Goal: Task Accomplishment & Management: Manage account settings

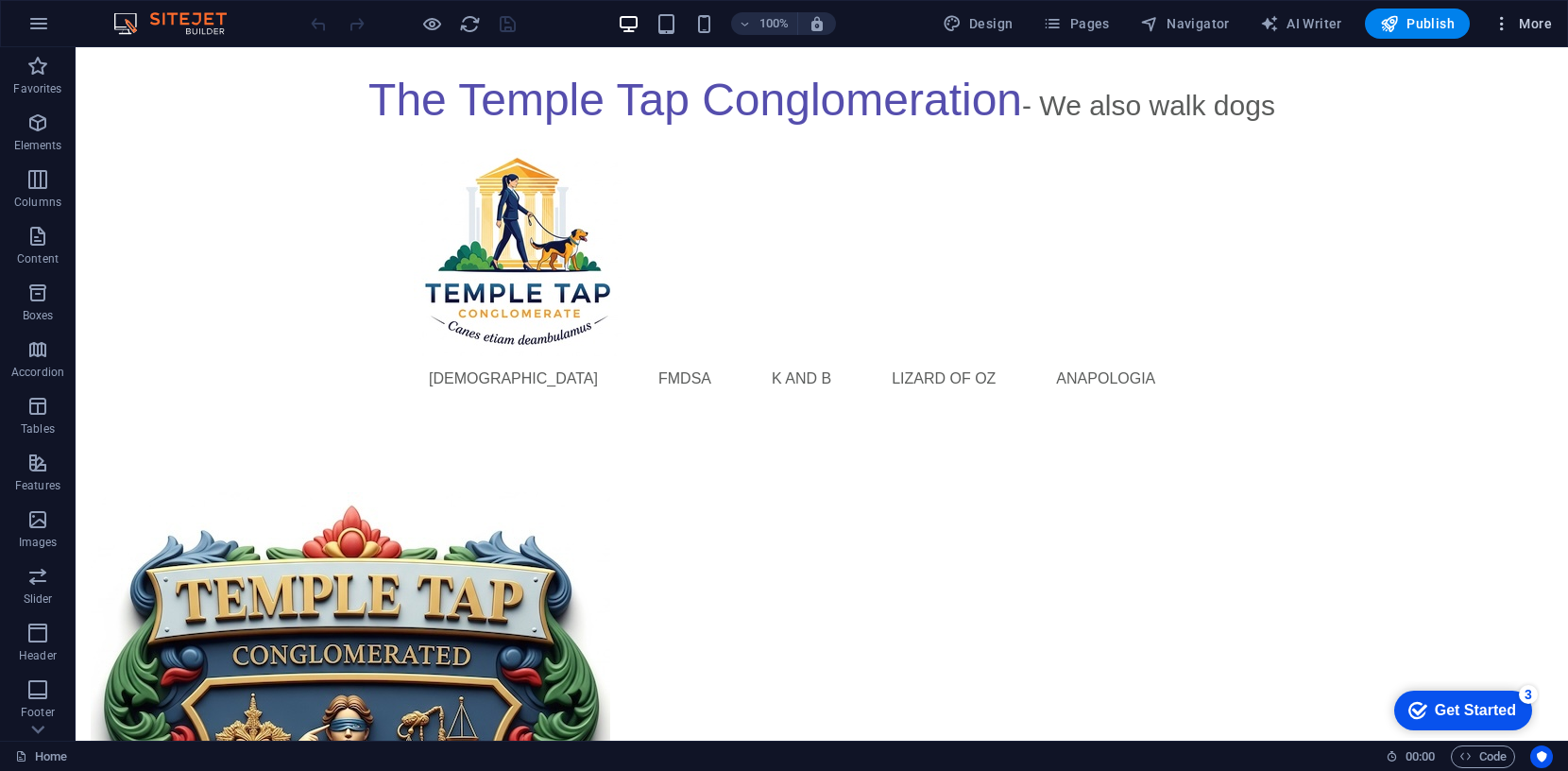
click at [1526, 18] on span "More" at bounding box center [1522, 24] width 59 height 19
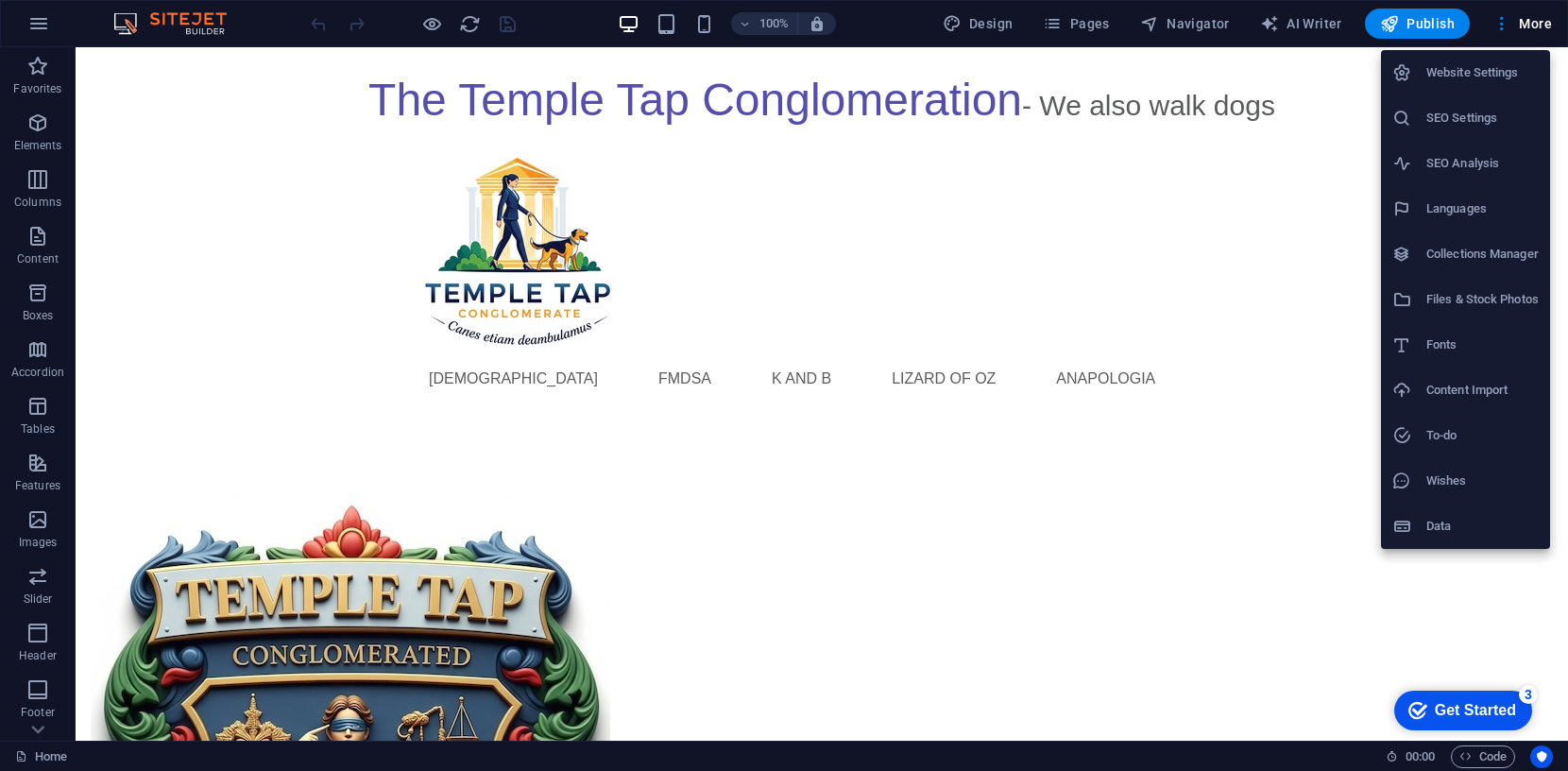
click at [1470, 118] on h6 "SEO Settings" at bounding box center [1482, 119] width 112 height 23
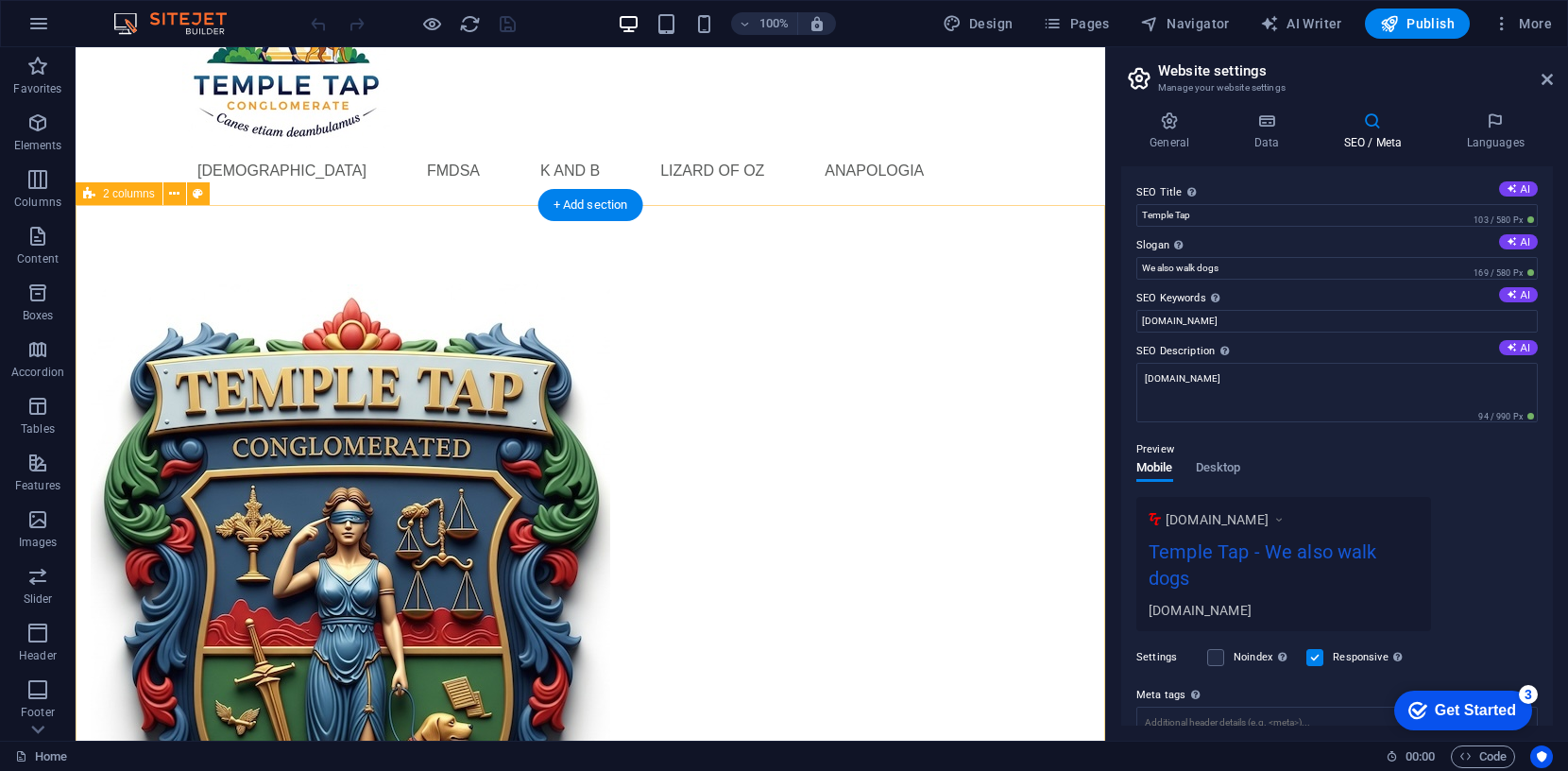
scroll to position [211, 0]
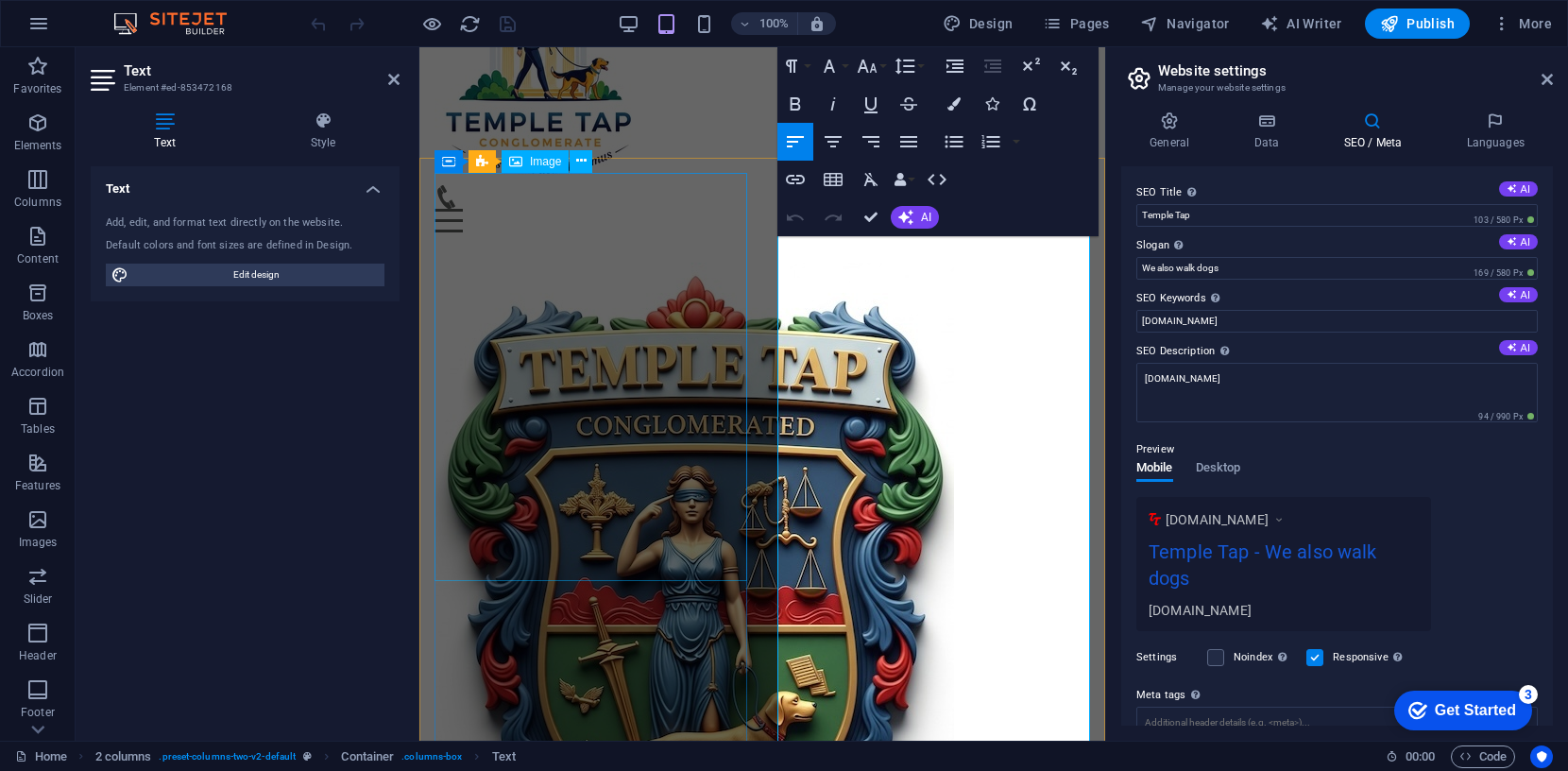
scroll to position [256, 0]
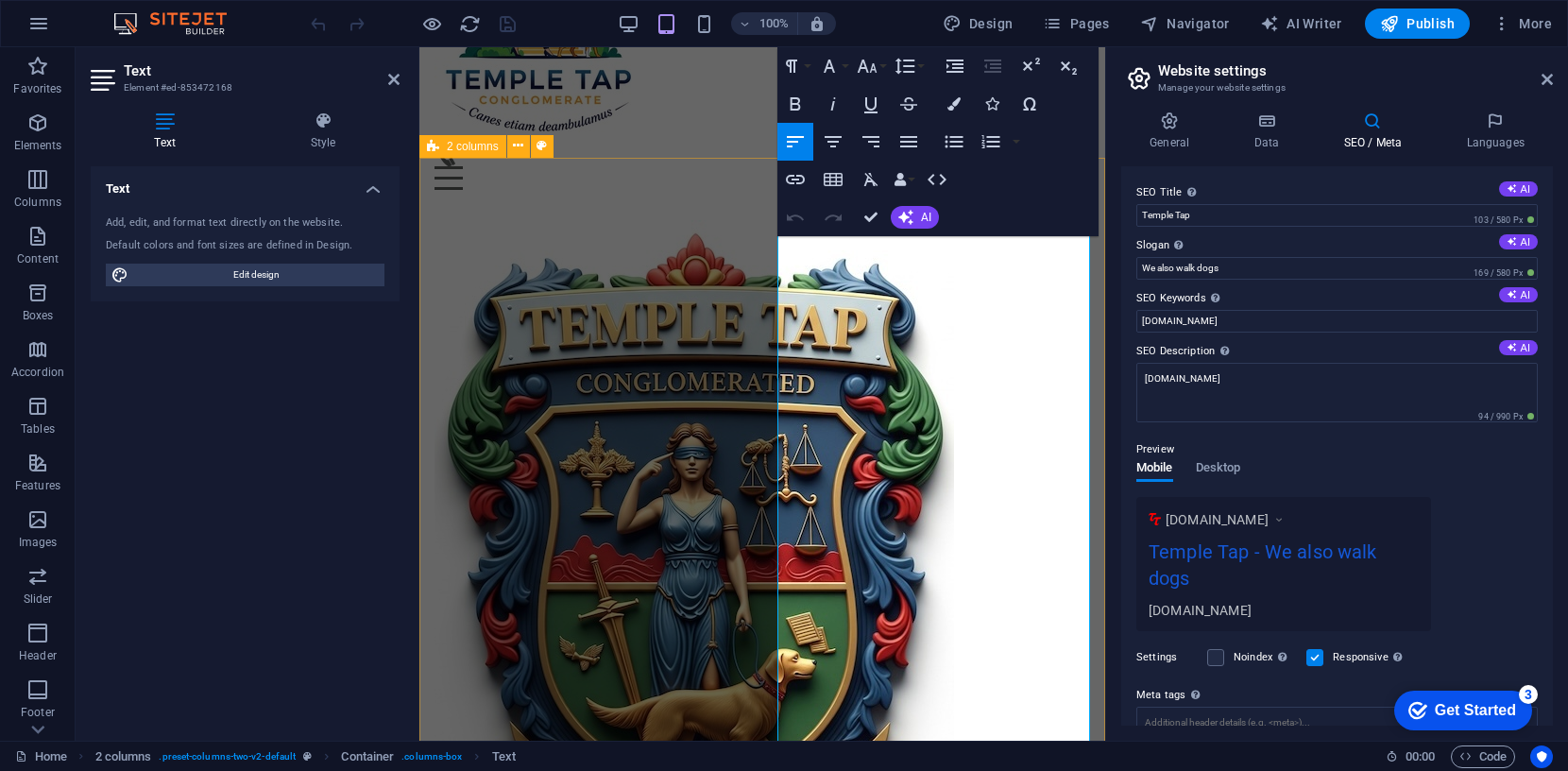
drag, startPoint x: 1007, startPoint y: 358, endPoint x: 773, endPoint y: 295, distance: 242.3
copy p "Temple Tap was established in Australia as an assistive technology service that…"
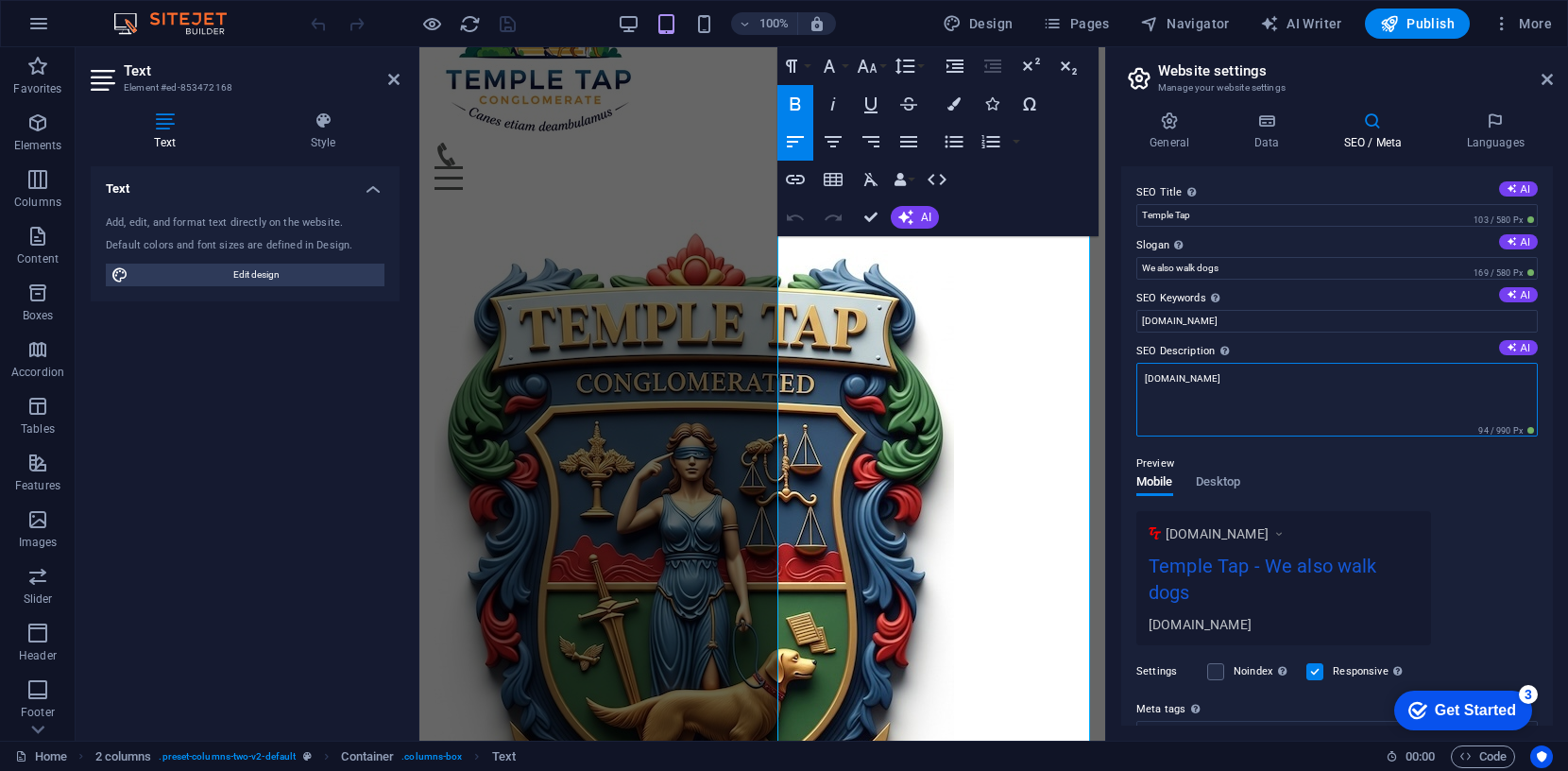
drag, startPoint x: 1230, startPoint y: 378, endPoint x: 1131, endPoint y: 375, distance: 99.0
click at [1131, 375] on div "SEO Title The title of your website - make it something that stands out in sear…" at bounding box center [1336, 446] width 432 height 559
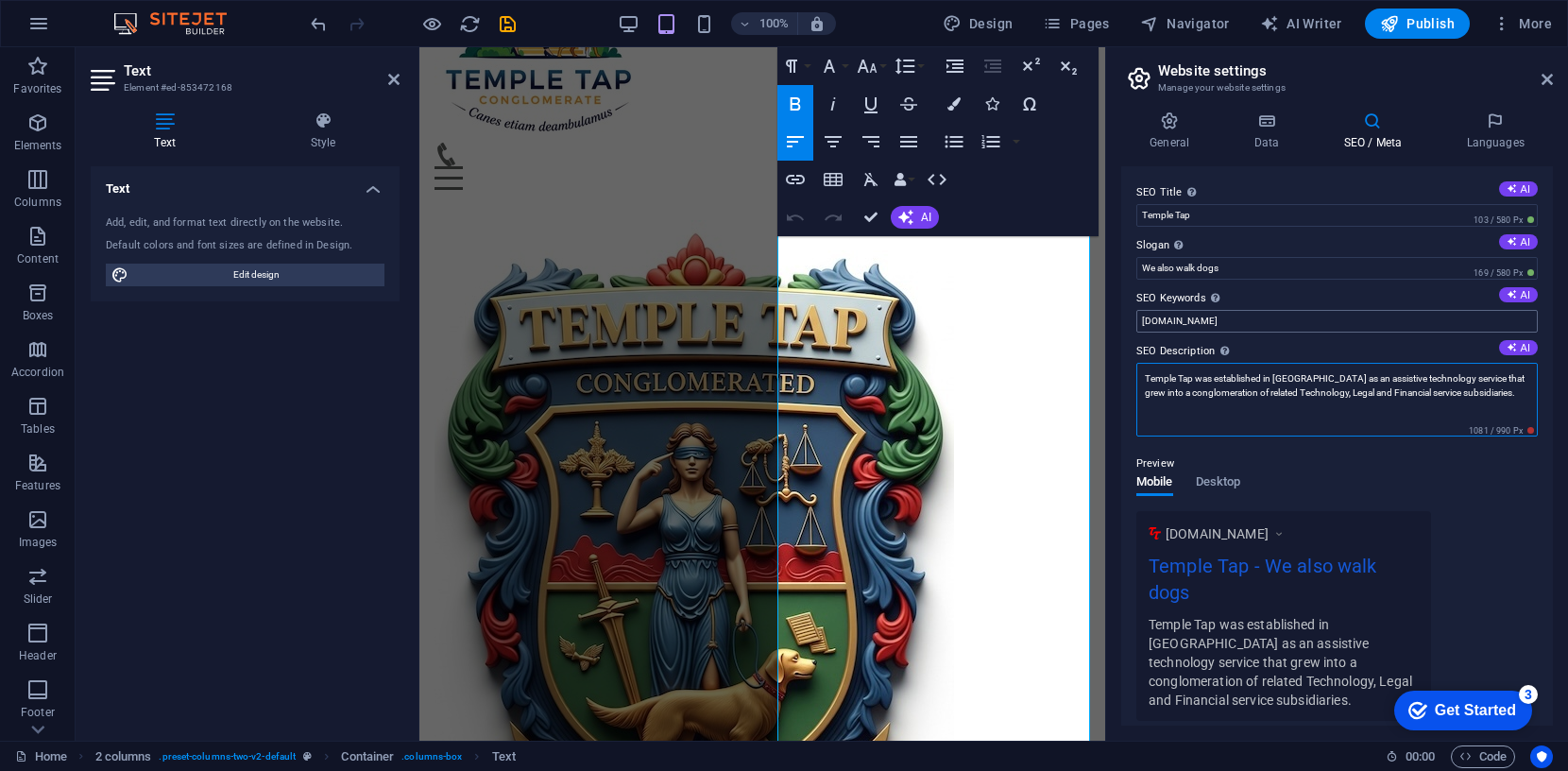
type textarea "Temple Tap was established in Australia as an assistive technology service that…"
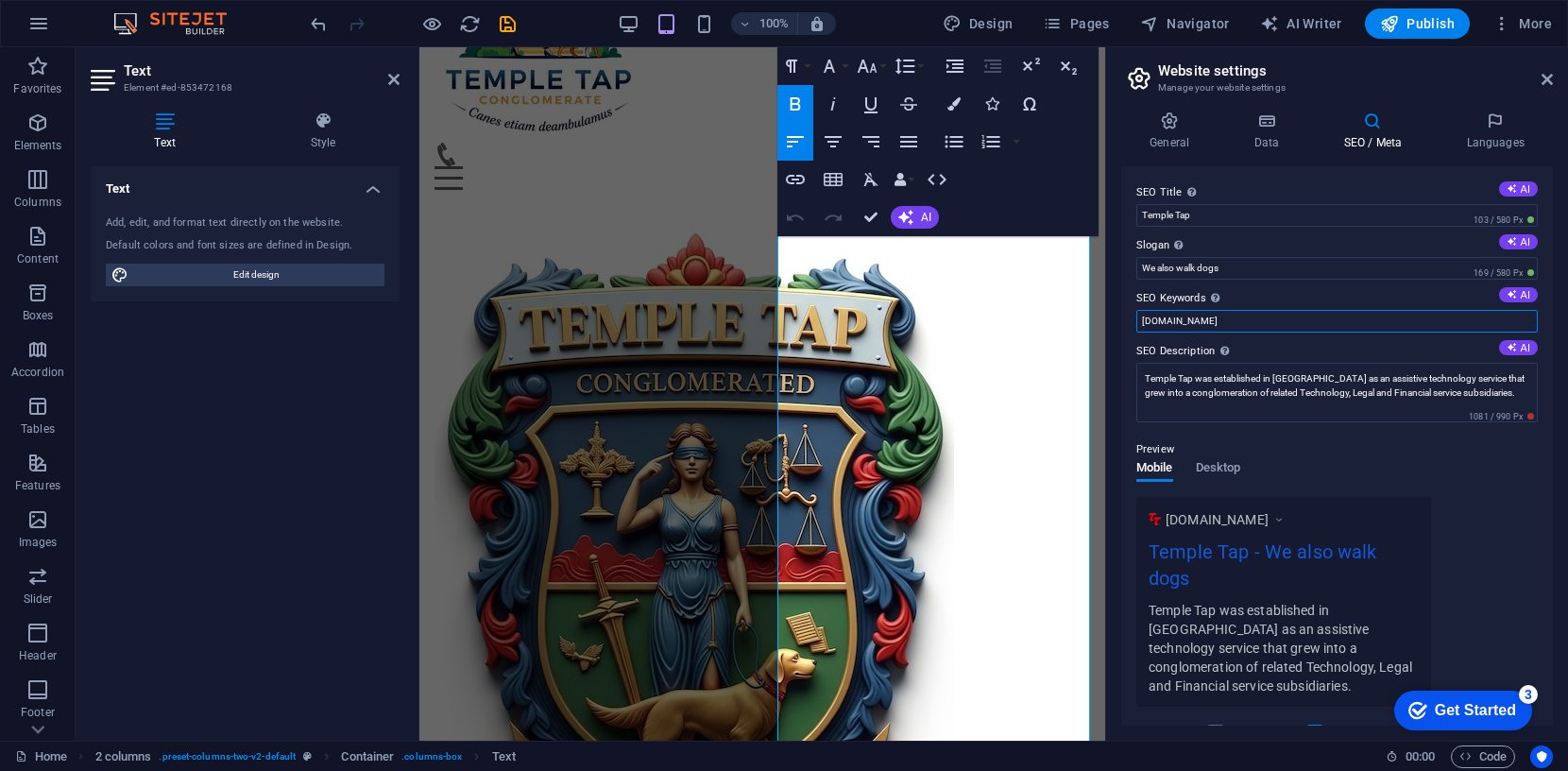
drag, startPoint x: 1217, startPoint y: 323, endPoint x: 1117, endPoint y: 319, distance: 100.1
click at [1117, 319] on div "General Data SEO / Meta Languages Website name Temple Tap Logo Drag files here,…" at bounding box center [1337, 419] width 462 height 645
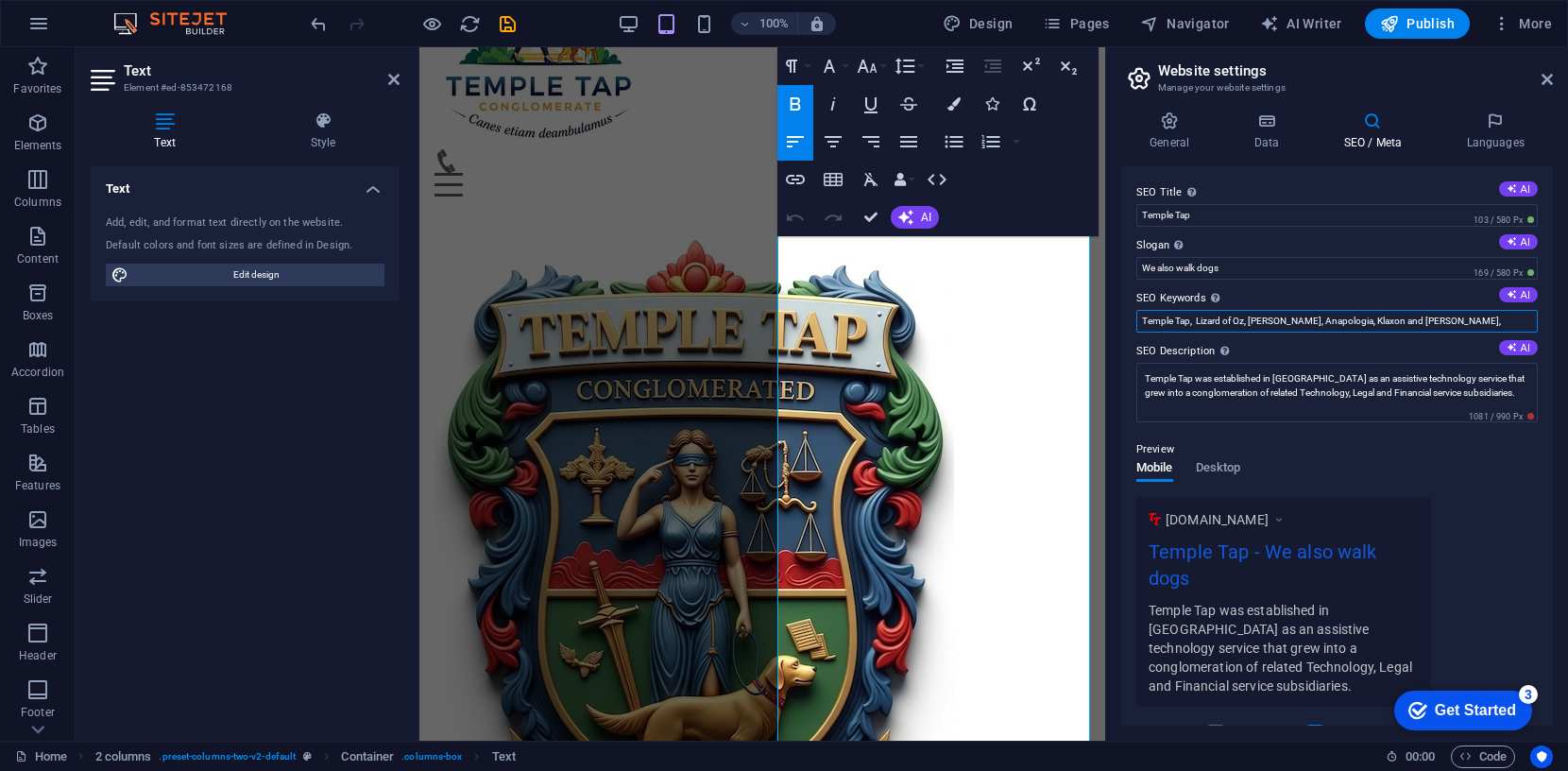
click at [1458, 325] on input "Temple Tap, Lizard of Oz, lizardofoz, Anapologia, Klaxon and Burnside," at bounding box center [1336, 322] width 401 height 23
paste input "Finkelmeier Mikhailov Dhabuwala Schmokelberg Al-Khalili"
paste input "logic, truth and rationality"
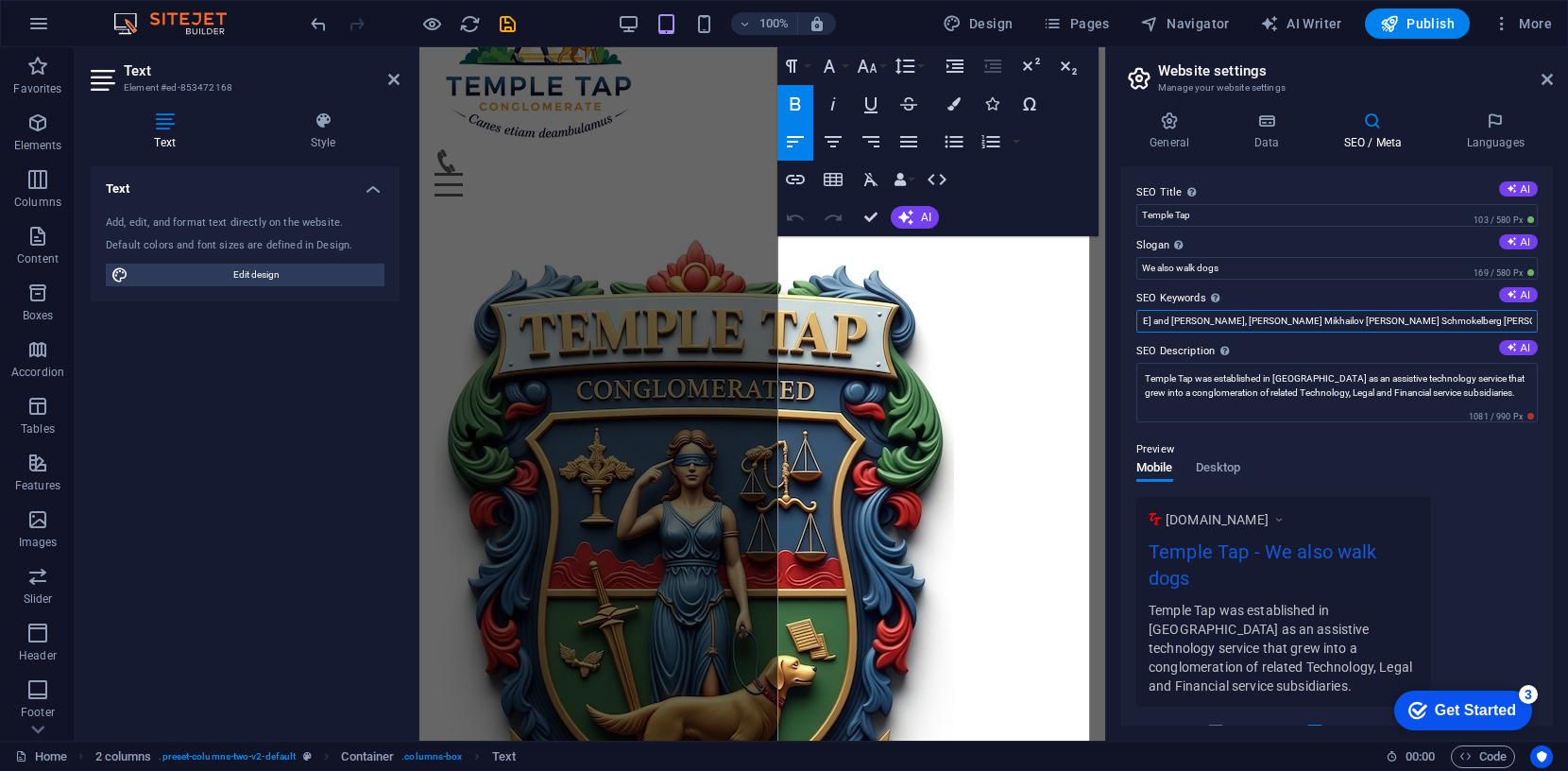
click at [1480, 323] on input "Temple Tap, Lizard of Oz, lizardofoz, Anapologia, Klaxon and Burnside, Finkelme…" at bounding box center [1336, 322] width 401 height 23
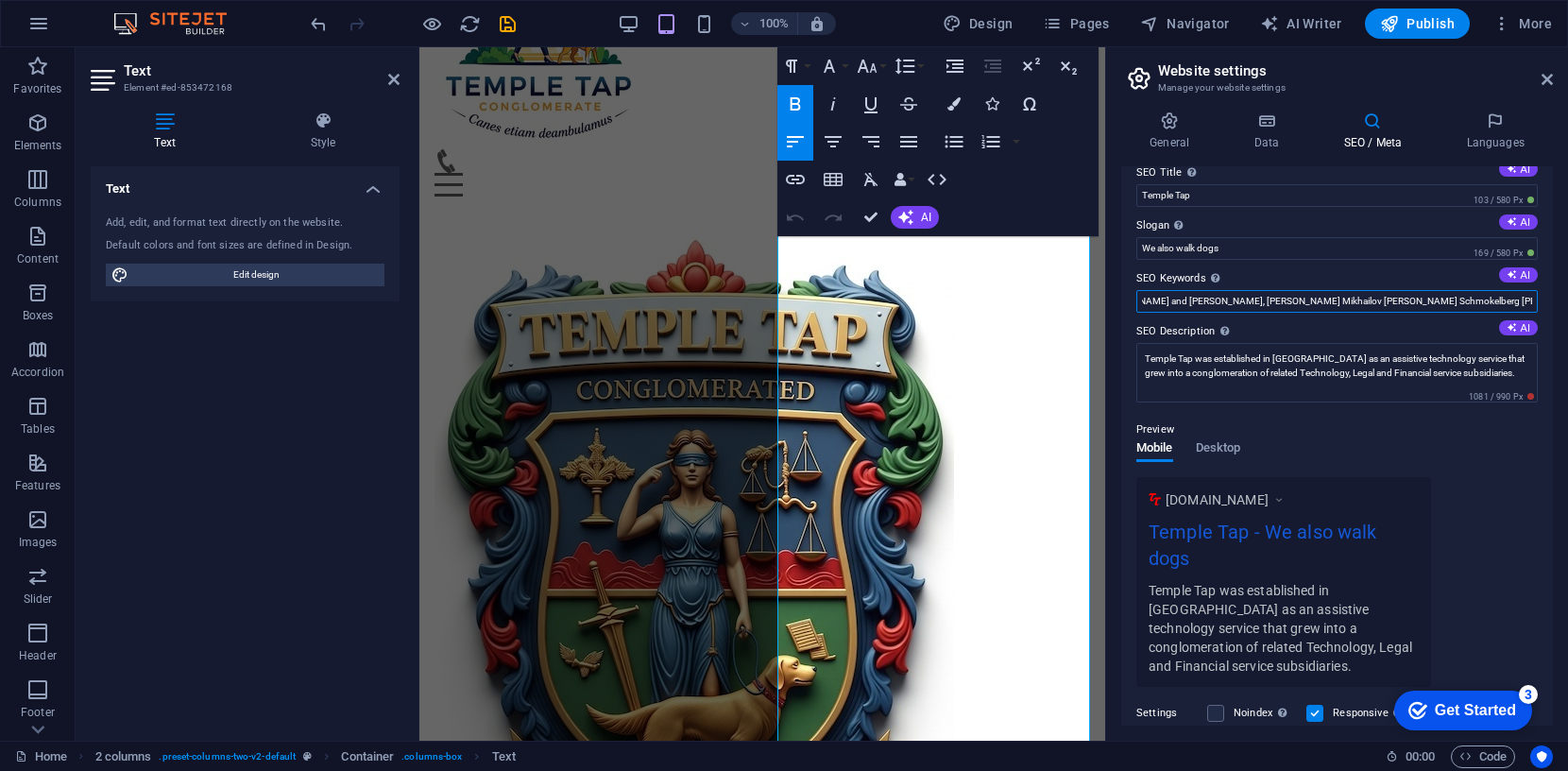
scroll to position [0, 0]
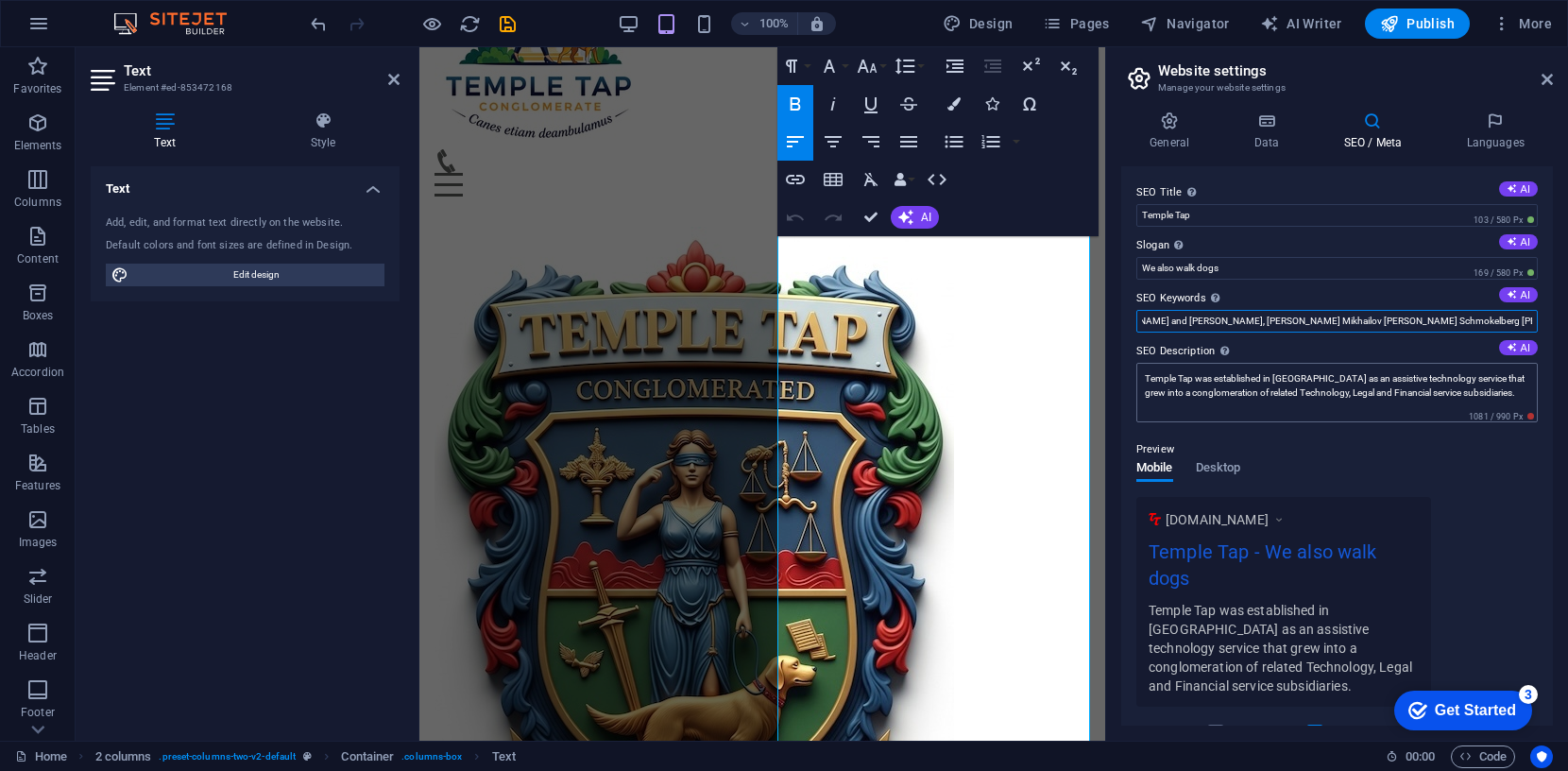
type input "Temple Tap, Lizard of Oz, lizardofoz, Anapologia, Klaxon and Burnside, Finkelme…"
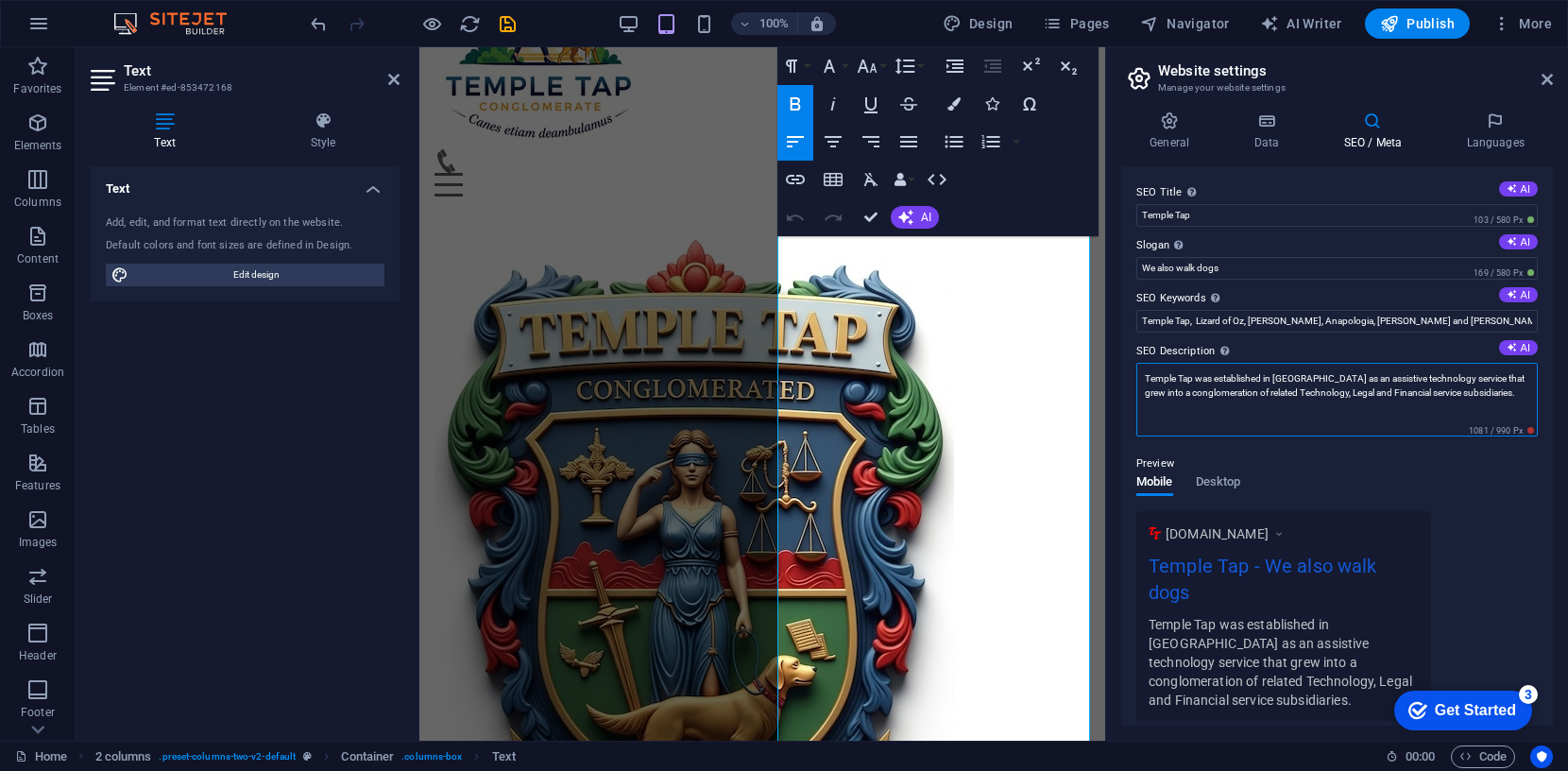
click at [1419, 394] on textarea "Temple Tap was established in Australia as an assistive technology service that…" at bounding box center [1336, 399] width 401 height 74
click at [1394, 396] on textarea "Temple Tap was established in Australia as an assistive technology service that…" at bounding box center [1336, 399] width 401 height 74
click at [1422, 397] on textarea "Temple Tap was established in Australia as an assistive technology service that…" at bounding box center [1336, 399] width 401 height 74
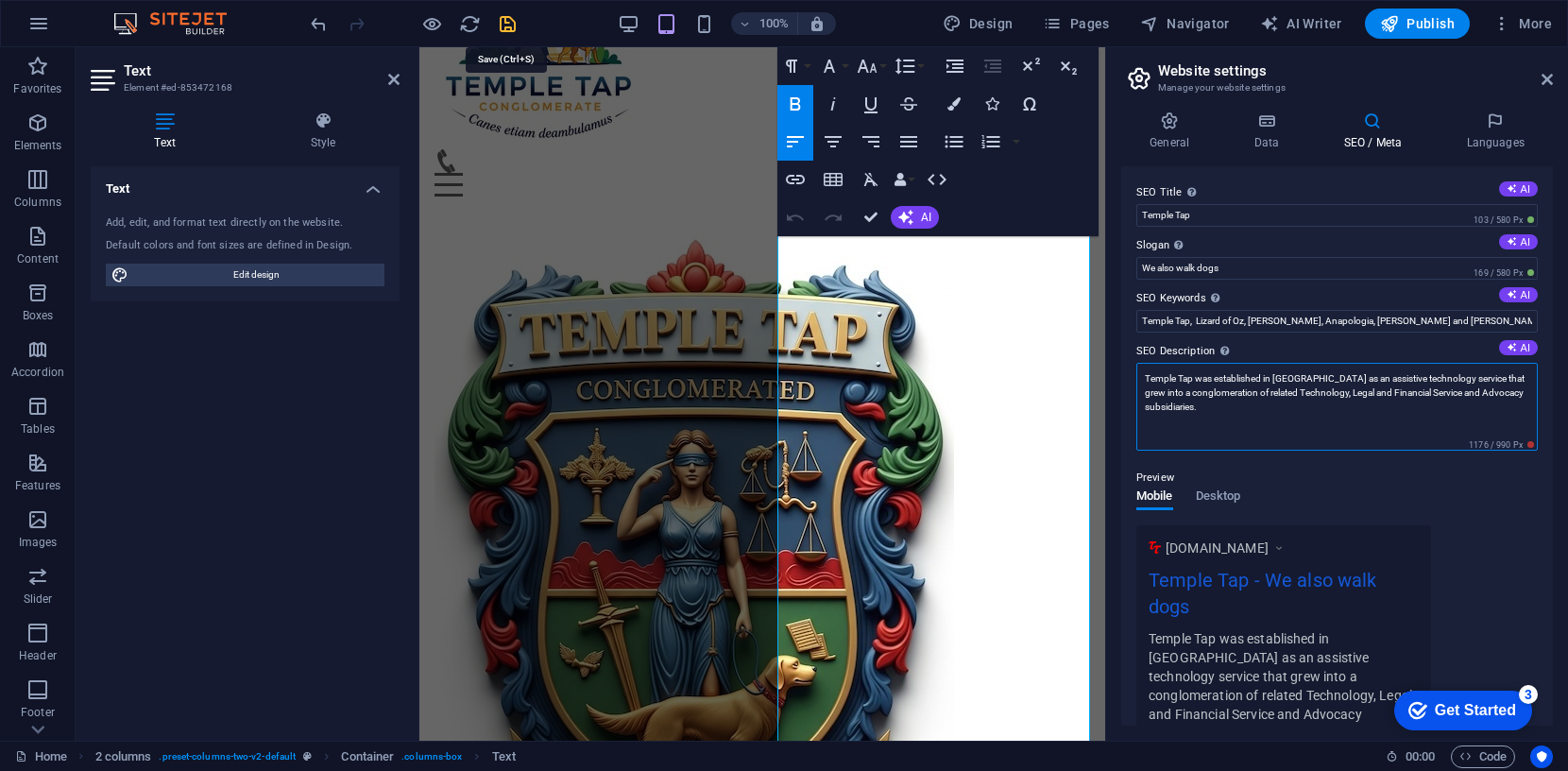
type textarea "Temple Tap was established in Australia as an assistive technology service that…"
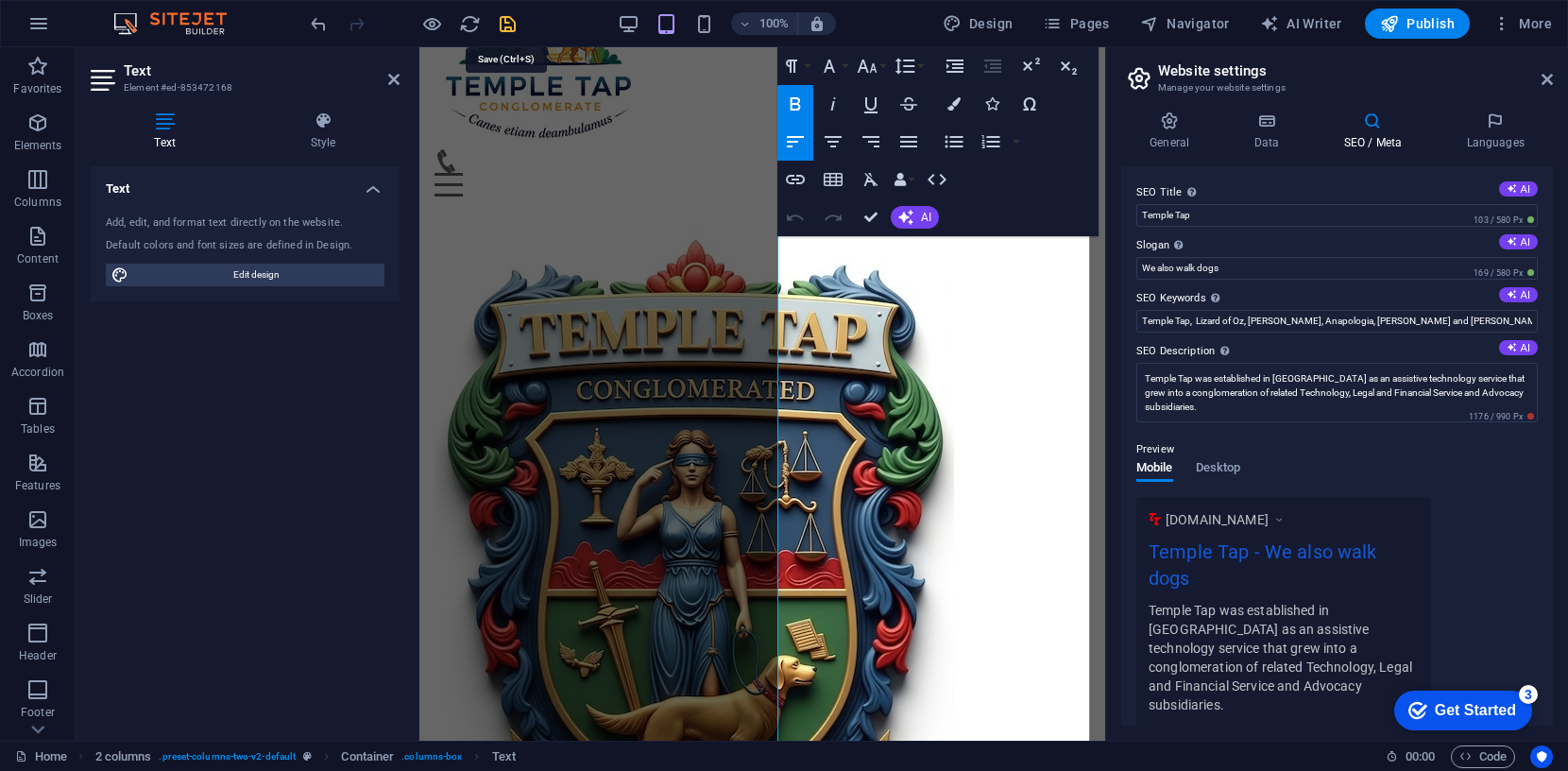
click at [507, 27] on icon "save" at bounding box center [507, 24] width 22 height 22
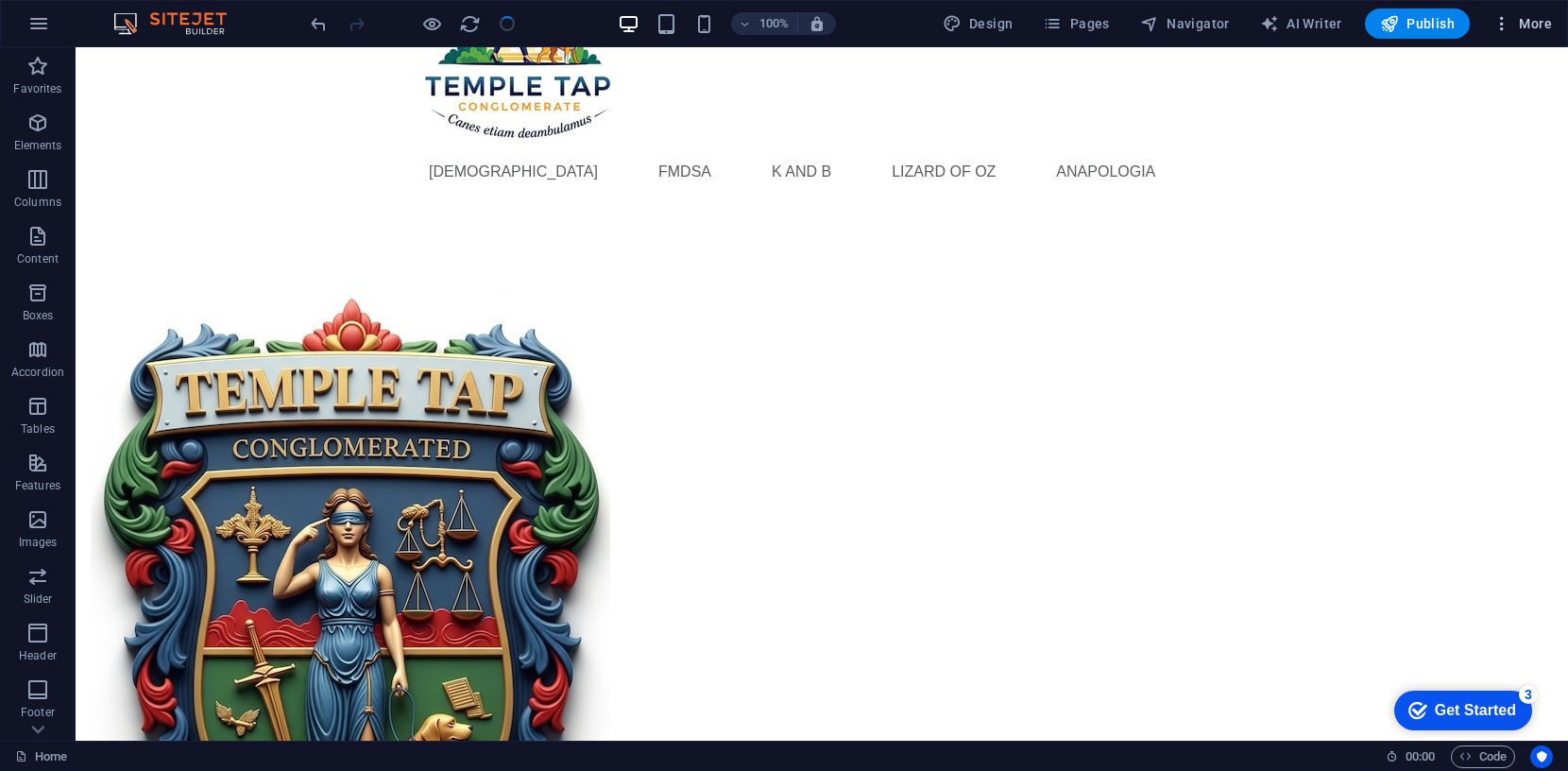
click at [1536, 25] on span "More" at bounding box center [1522, 24] width 59 height 19
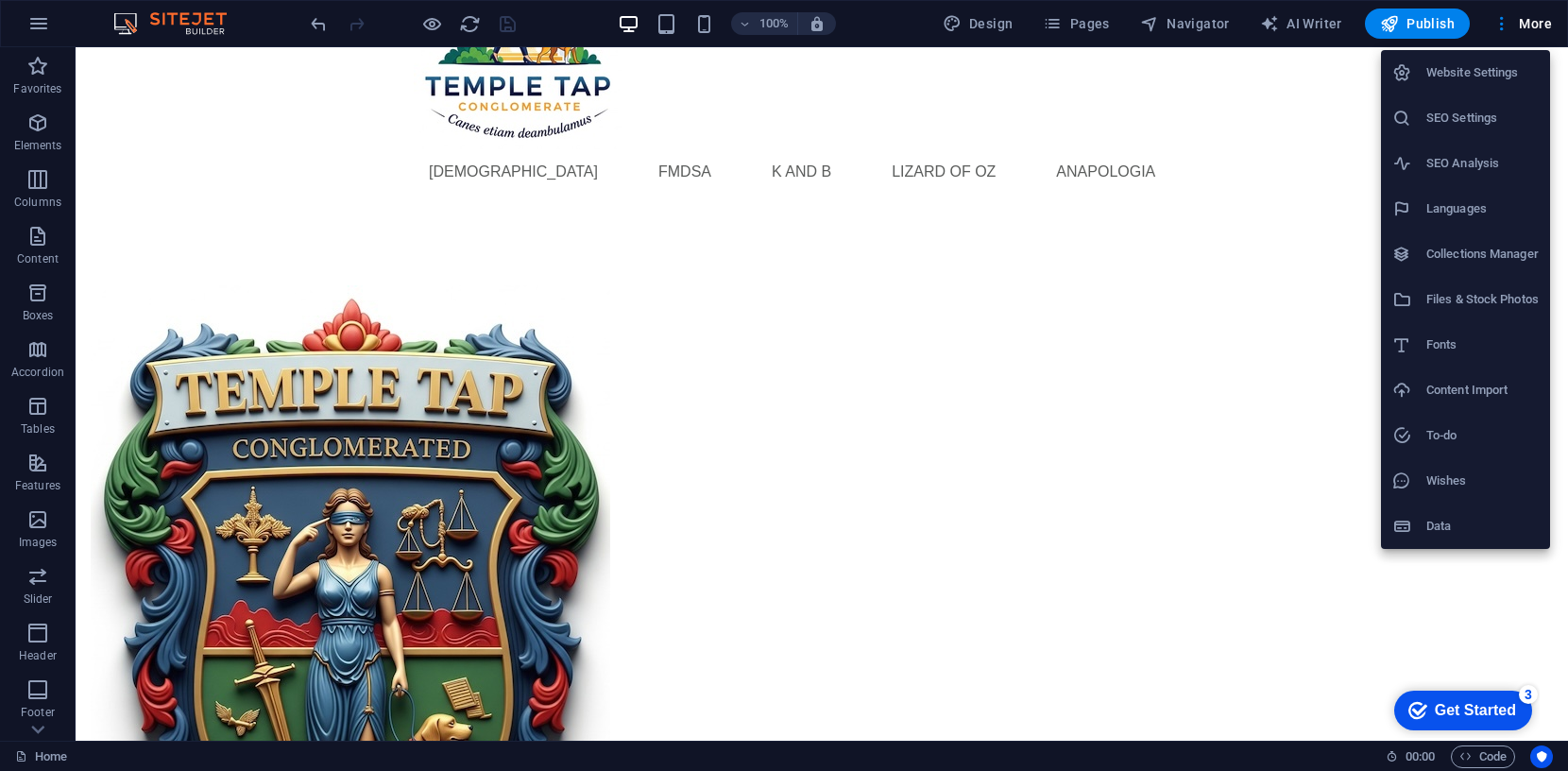
click at [1463, 160] on h6 "SEO Analysis" at bounding box center [1482, 164] width 112 height 23
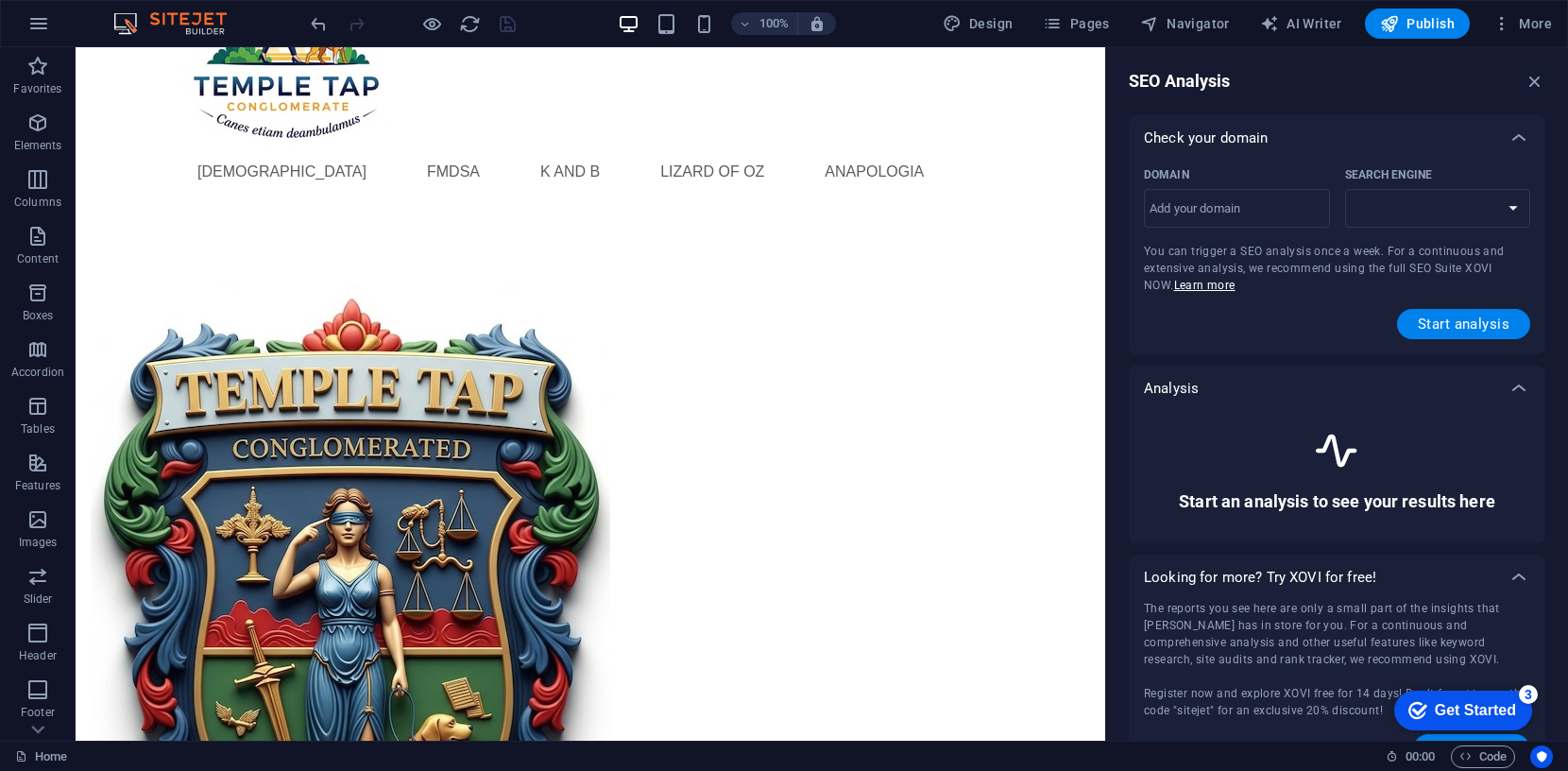
select select "google.com"
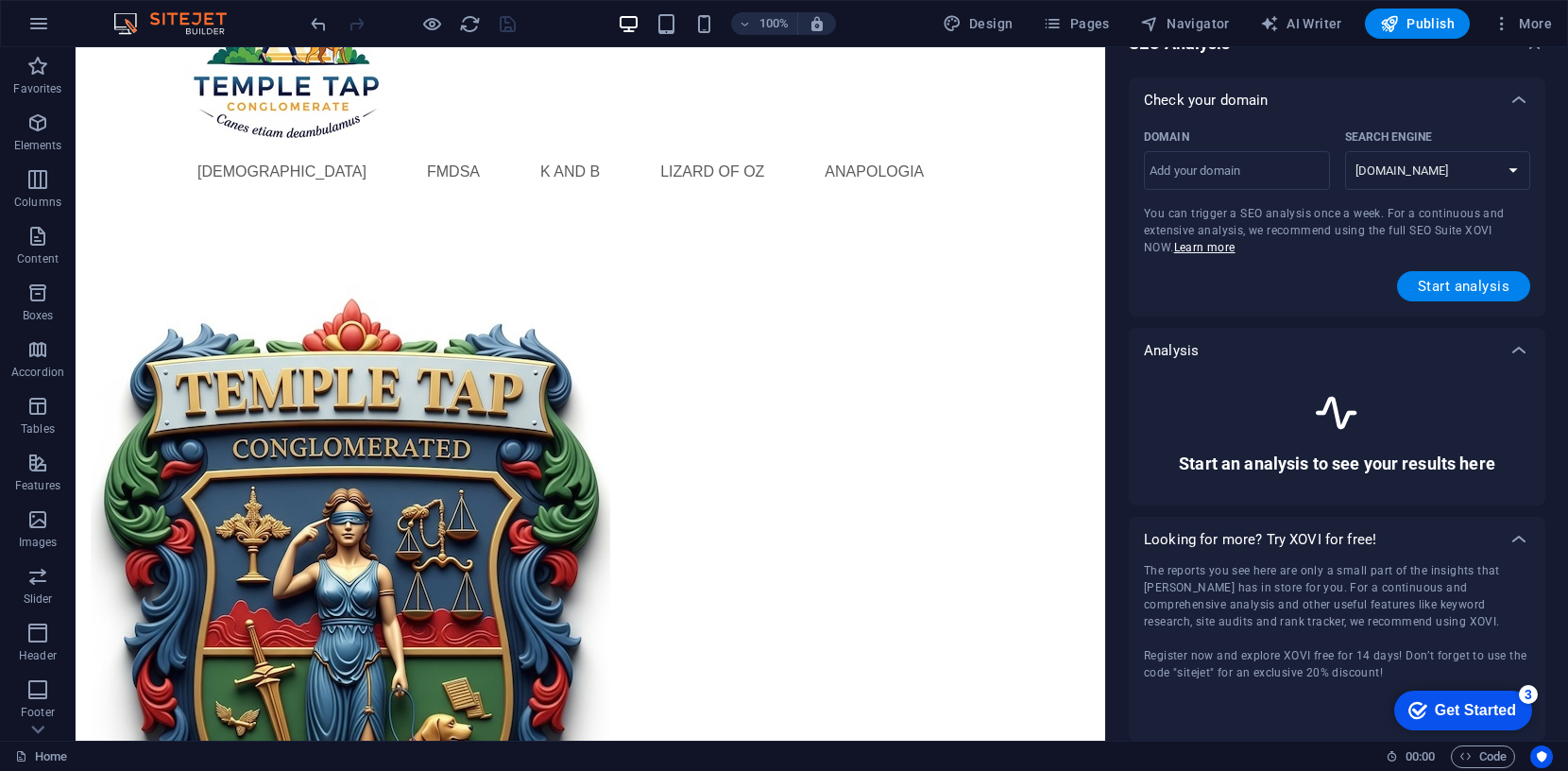
scroll to position [0, 0]
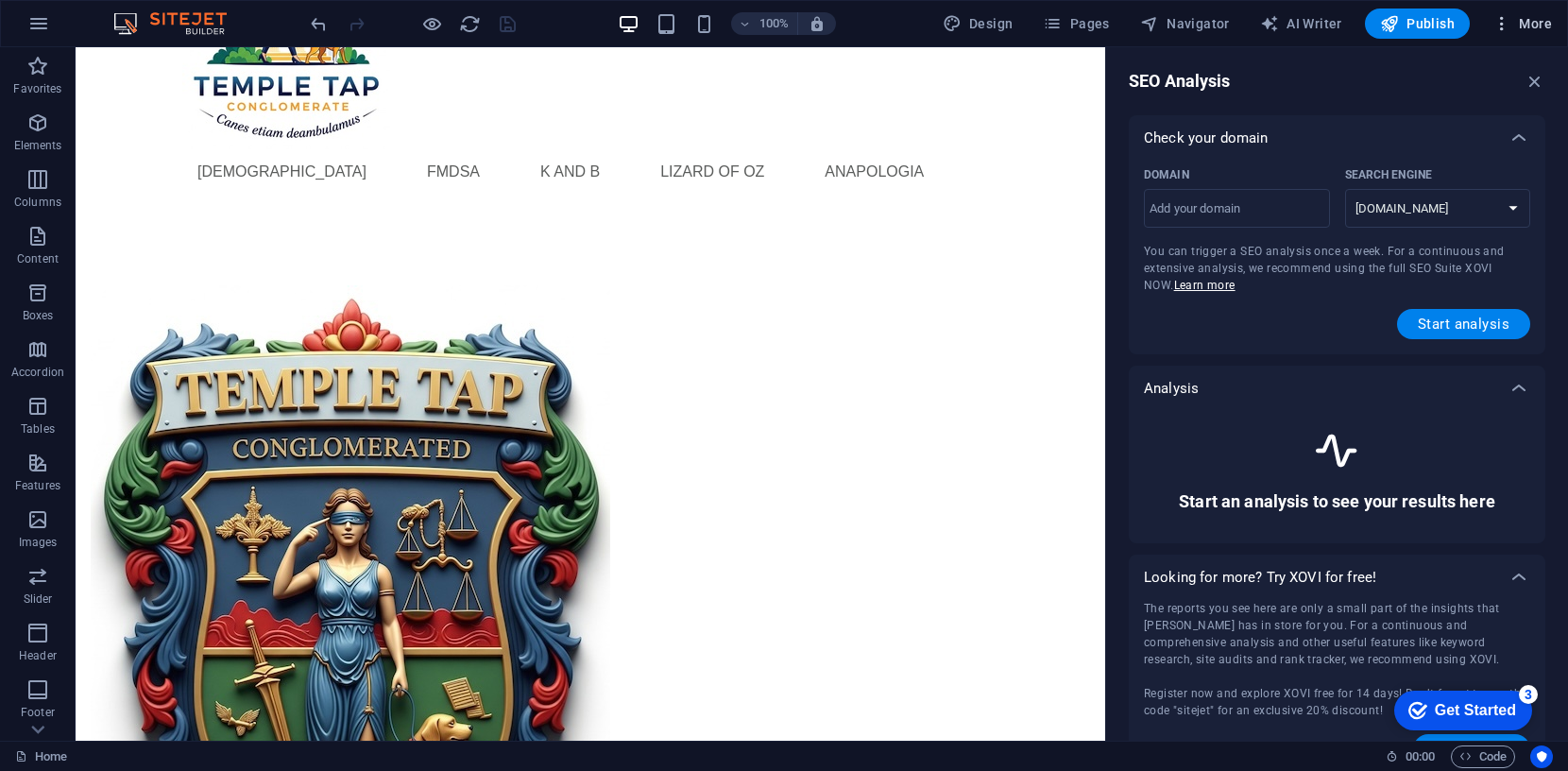
click at [1533, 19] on span "More" at bounding box center [1522, 24] width 59 height 19
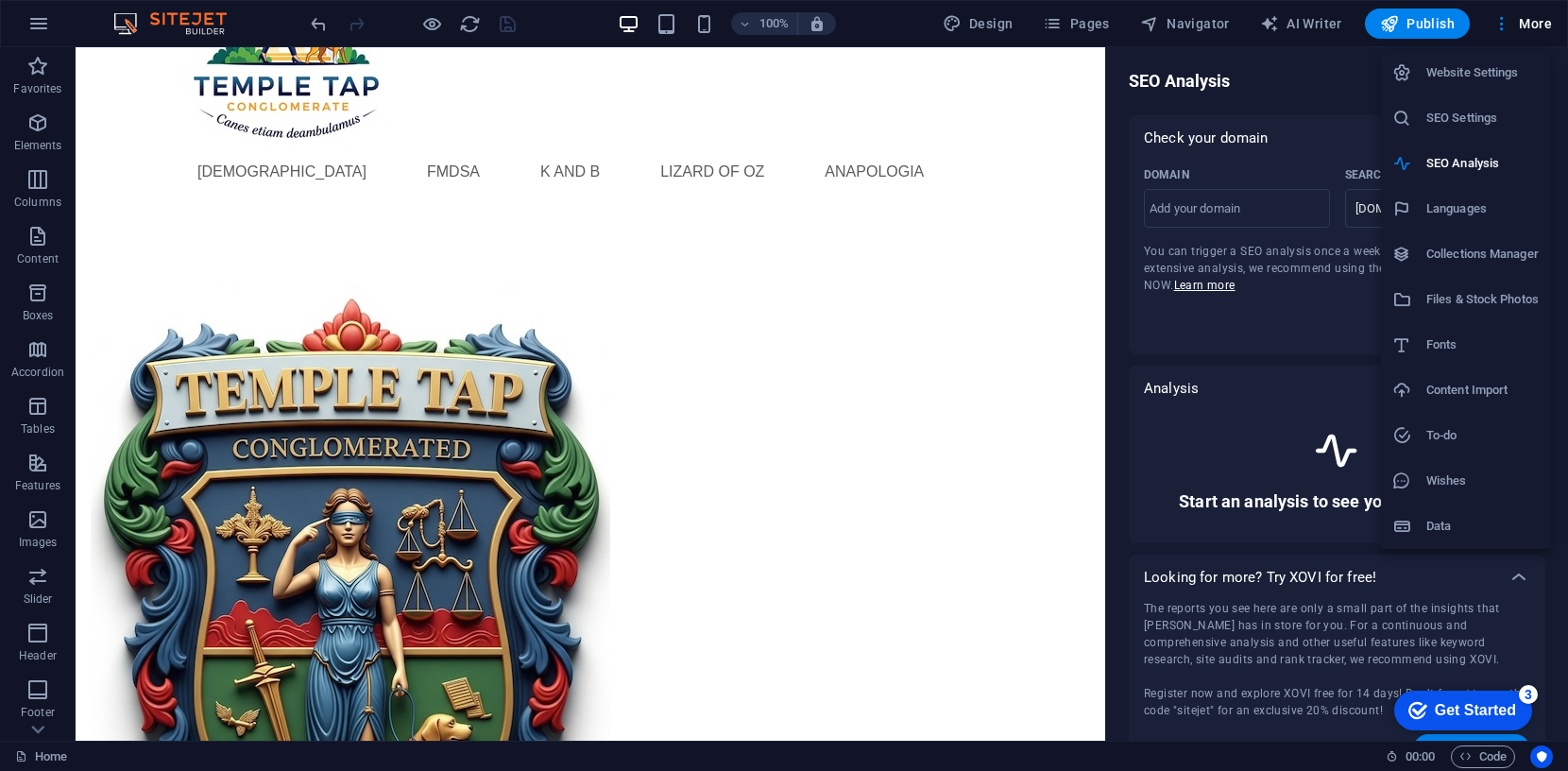
click at [1491, 69] on h6 "Website Settings" at bounding box center [1482, 73] width 112 height 23
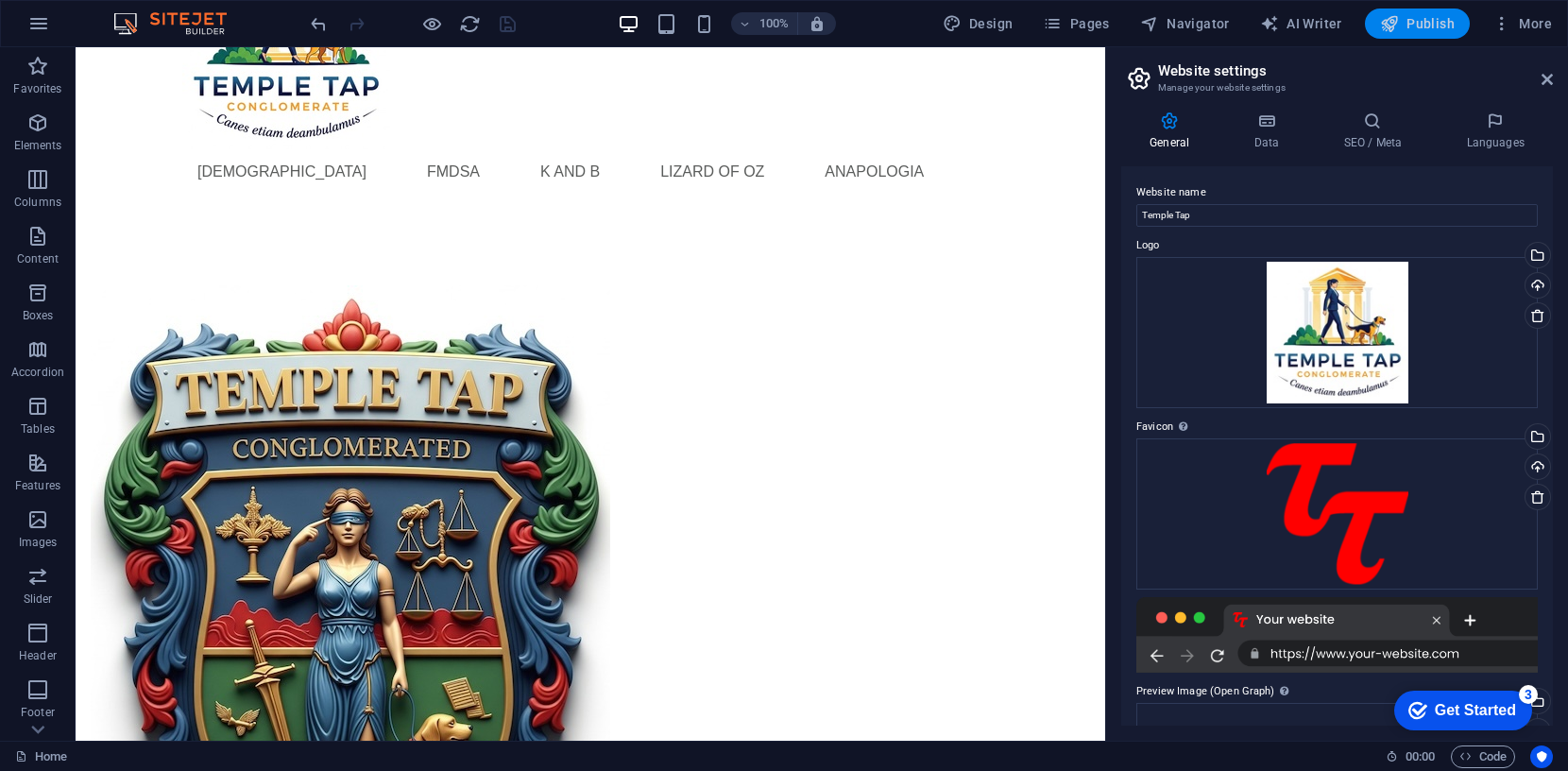
click at [1422, 20] on span "Publish" at bounding box center [1418, 24] width 75 height 19
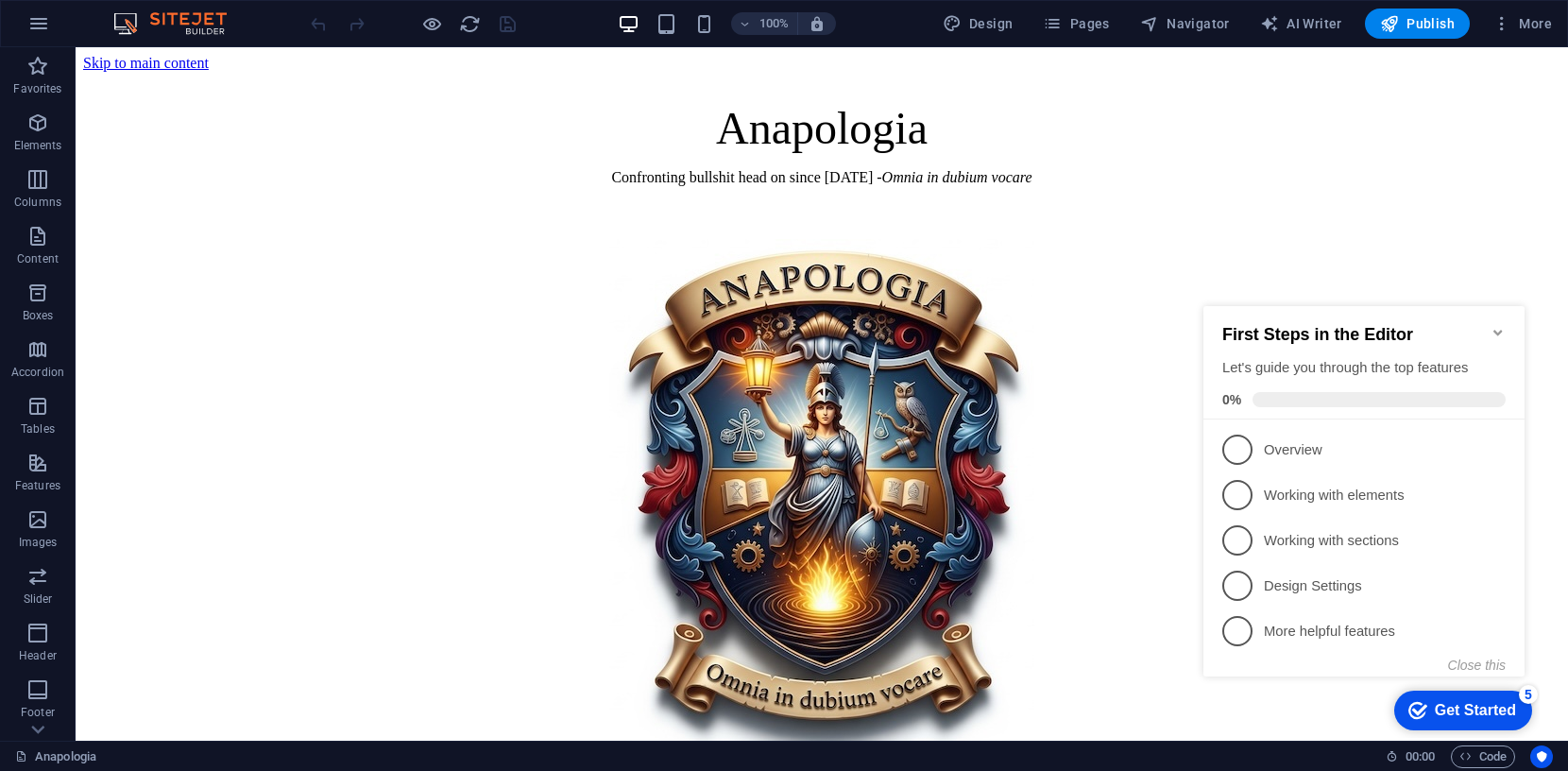
click at [1493, 325] on icon "Minimize checklist" at bounding box center [1498, 332] width 15 height 15
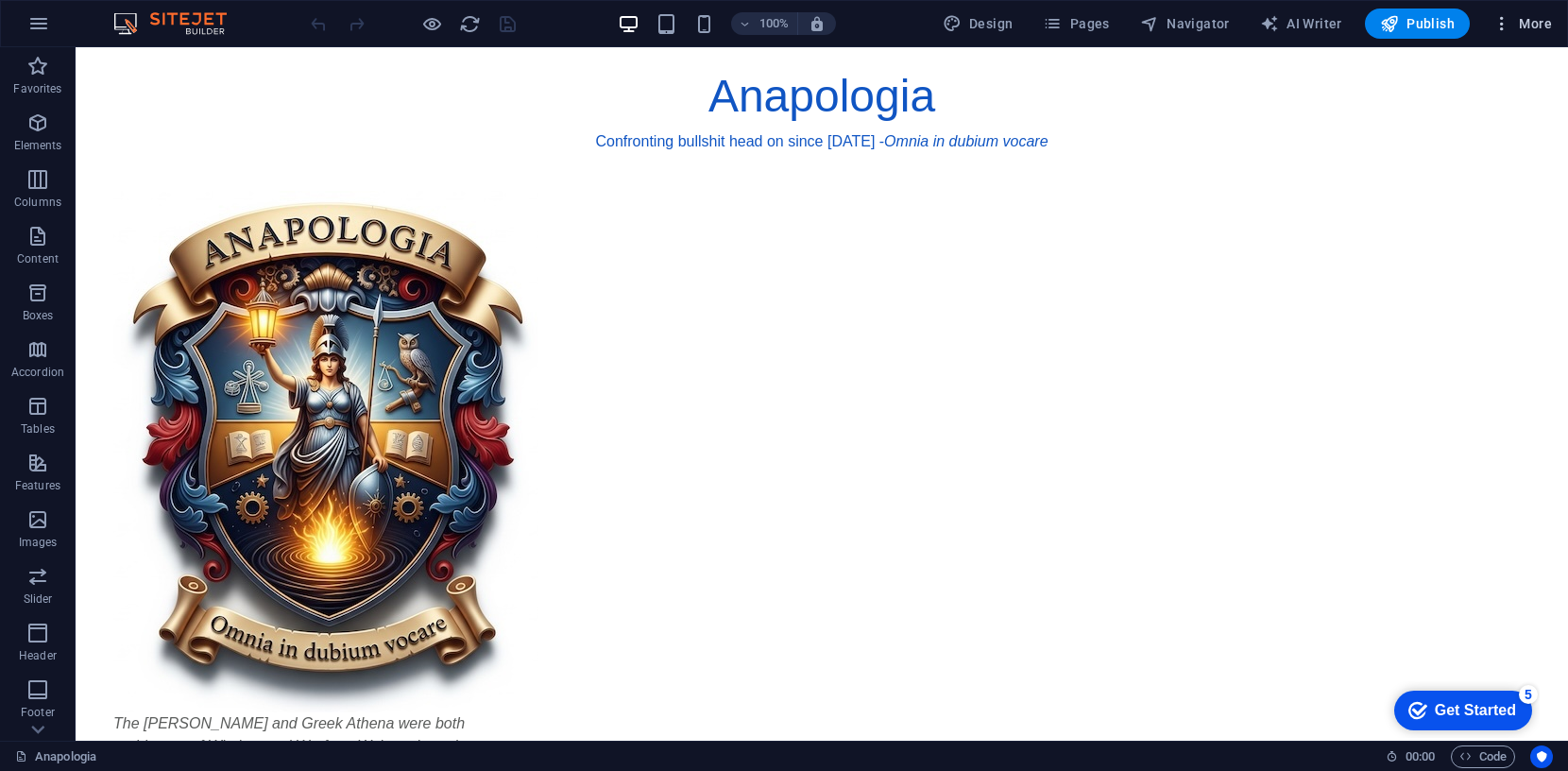
click at [1546, 21] on span "More" at bounding box center [1522, 24] width 59 height 19
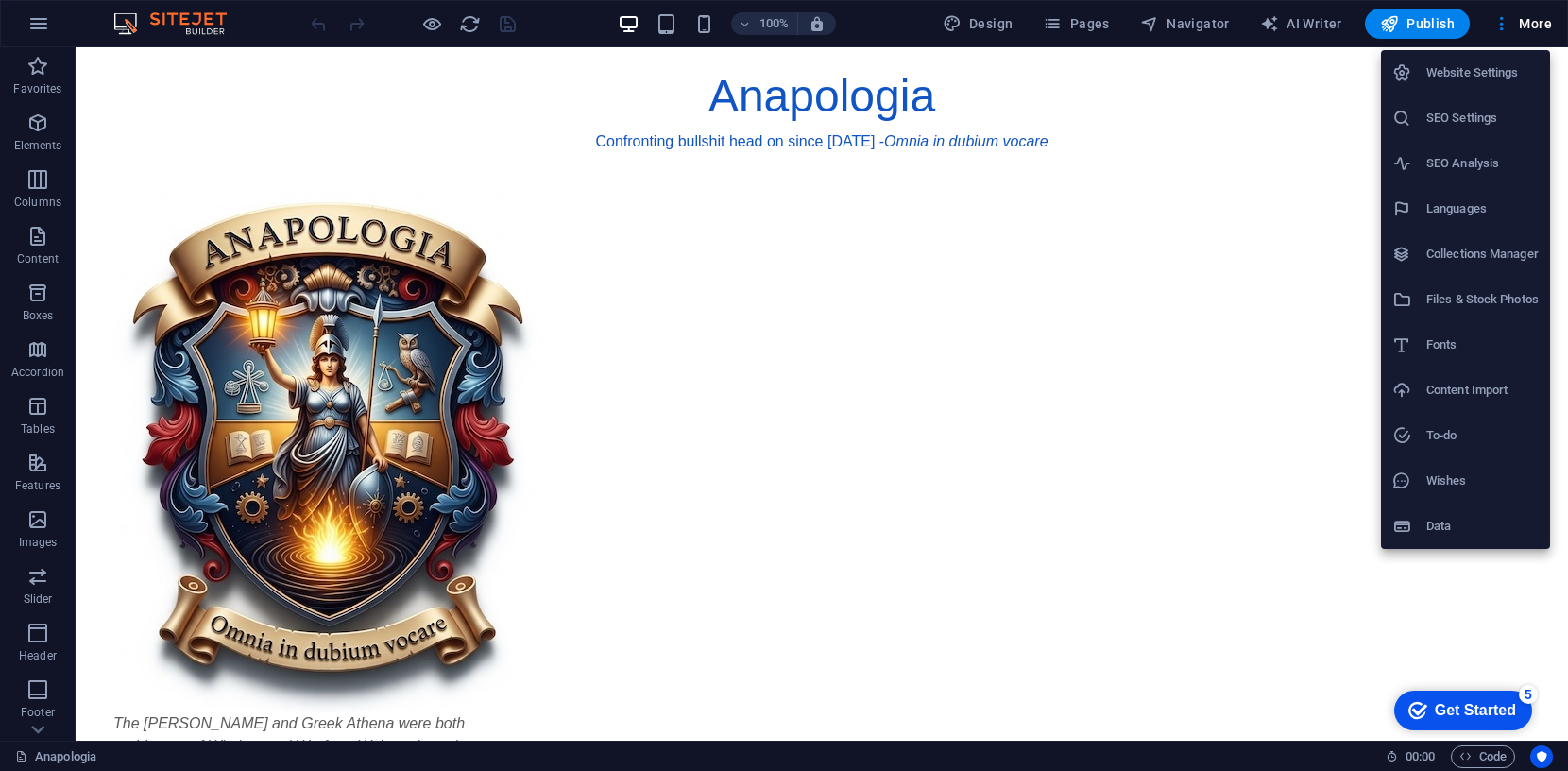
click at [1466, 73] on h6 "Website Settings" at bounding box center [1482, 73] width 112 height 23
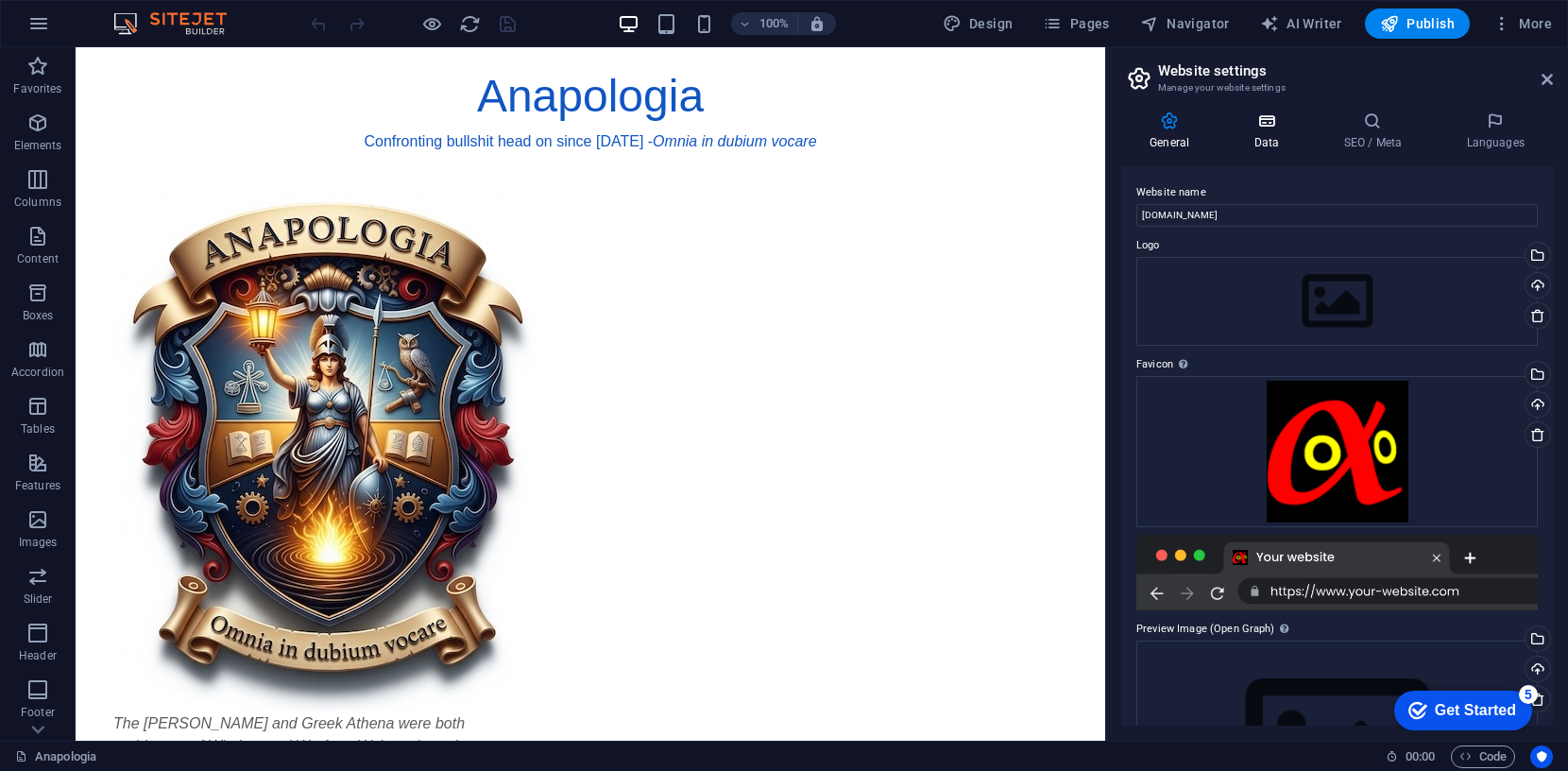
click at [1258, 120] on icon at bounding box center [1266, 121] width 82 height 19
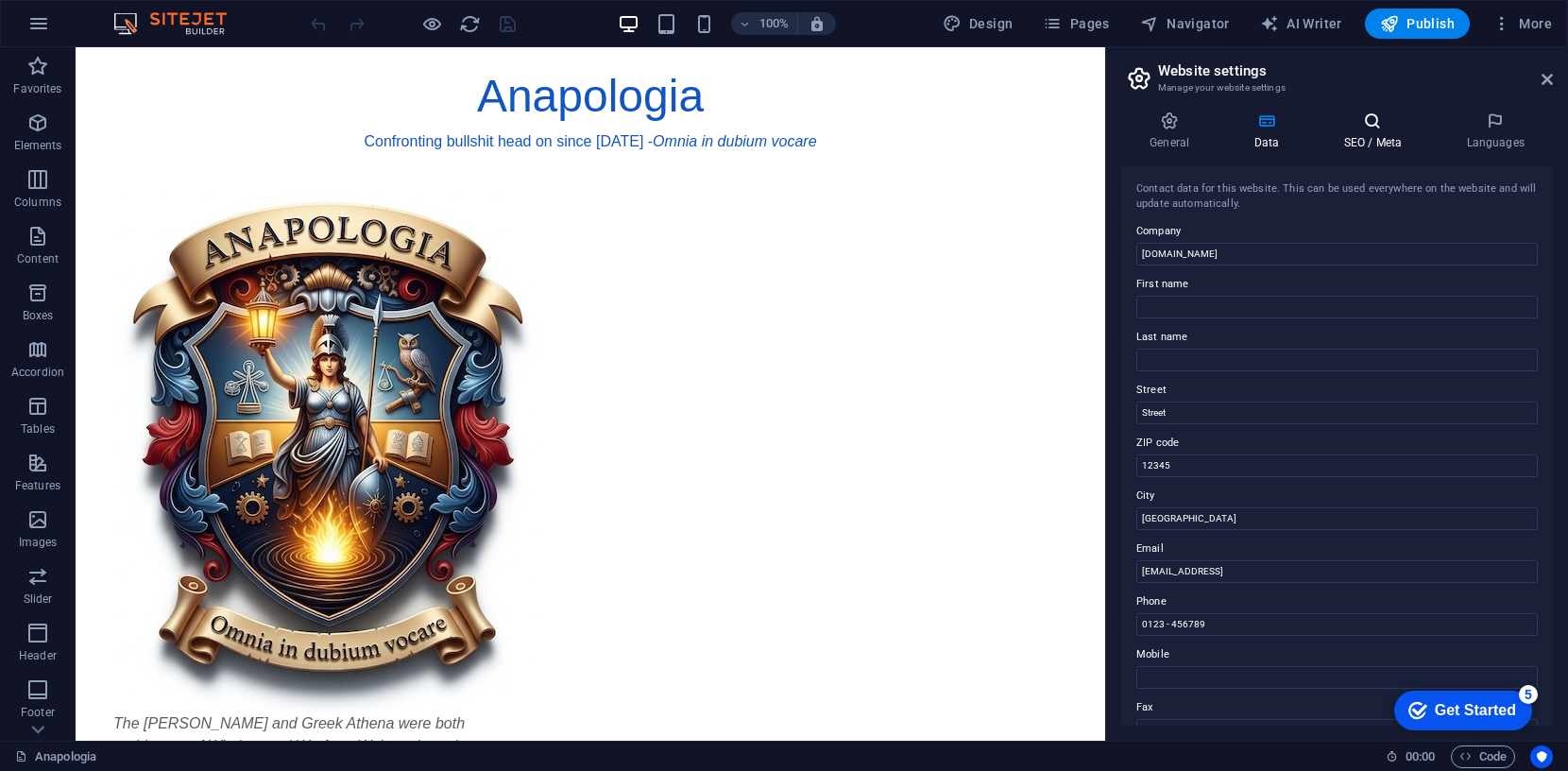
click at [1378, 122] on icon at bounding box center [1373, 121] width 115 height 19
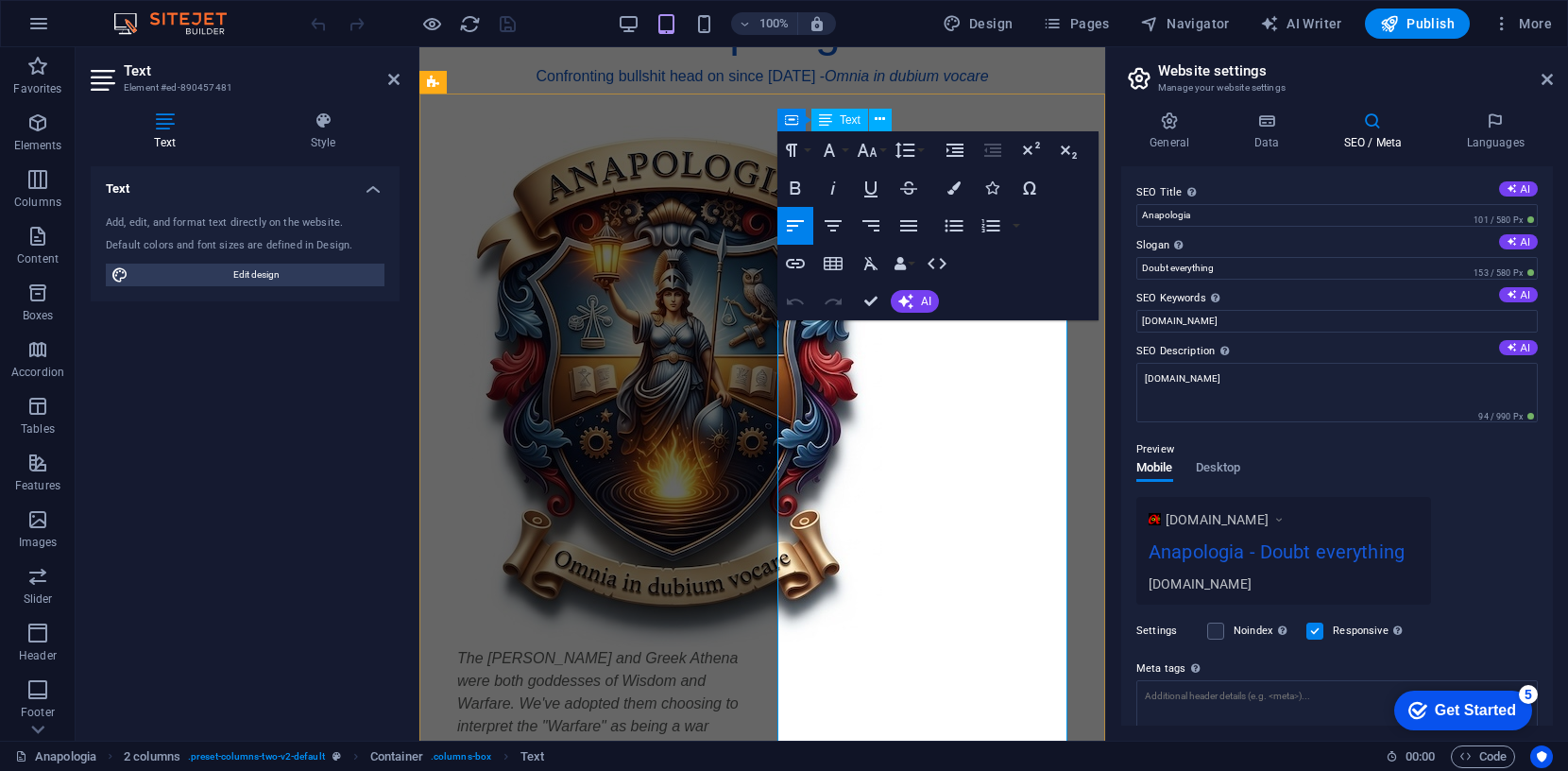
scroll to position [70, 0]
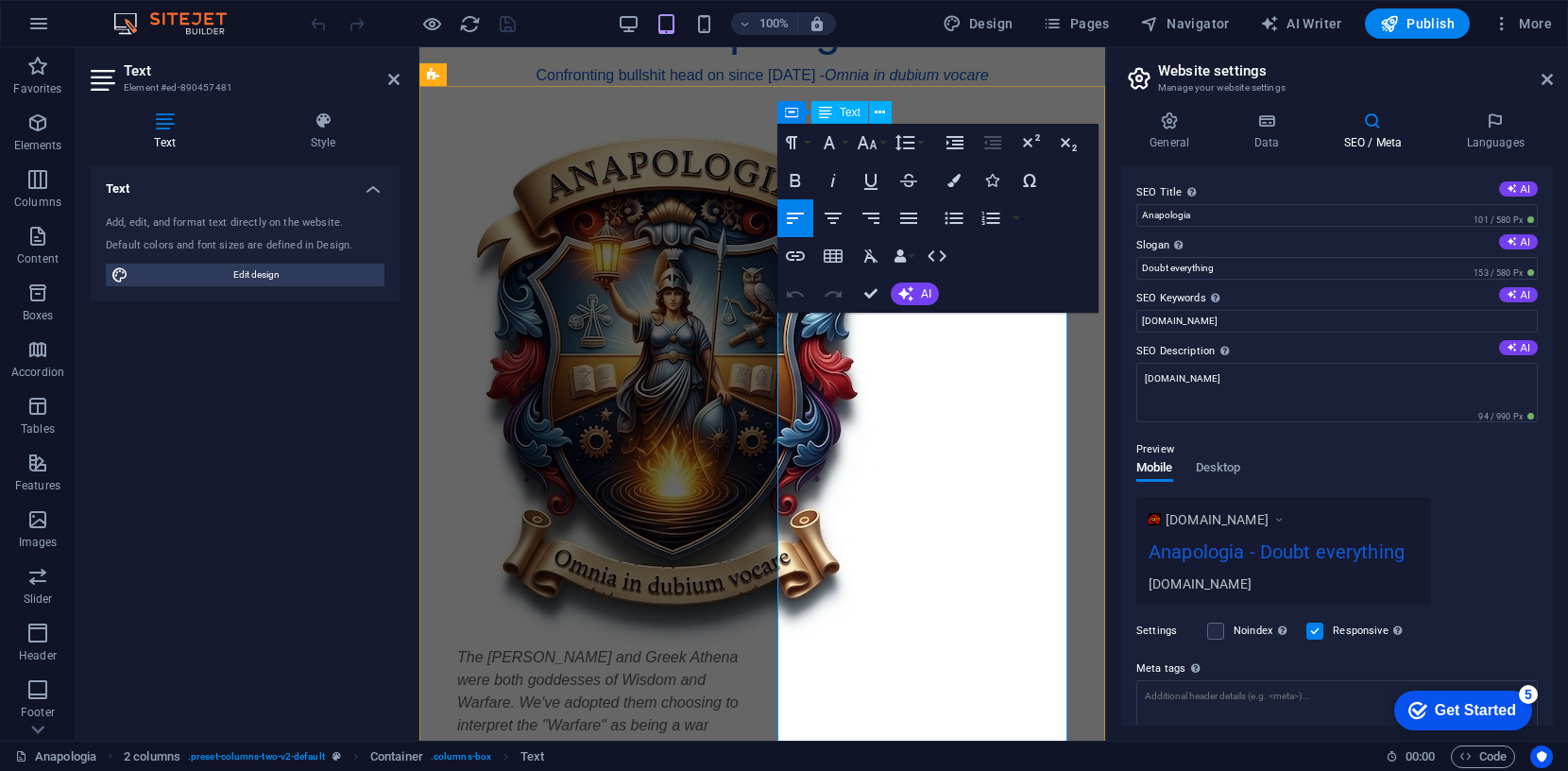
drag, startPoint x: 779, startPoint y: 394, endPoint x: 869, endPoint y: 552, distance: 181.8
copy p "An advocacy organisation defending logic, truth and rationality against the dar…"
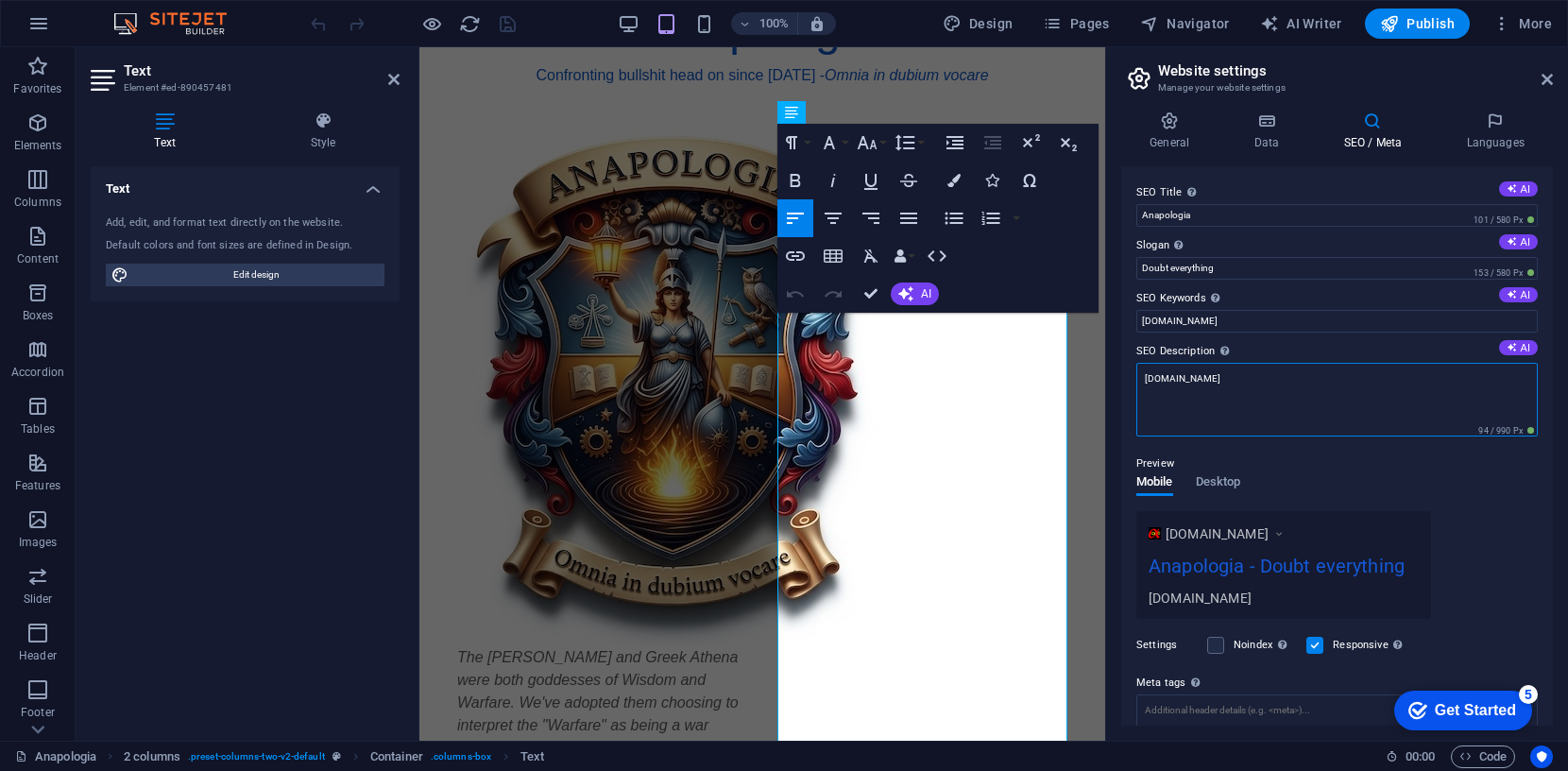
drag, startPoint x: 1224, startPoint y: 377, endPoint x: 1136, endPoint y: 372, distance: 88.1
click at [1136, 372] on textarea "[DOMAIN_NAME]" at bounding box center [1336, 399] width 401 height 74
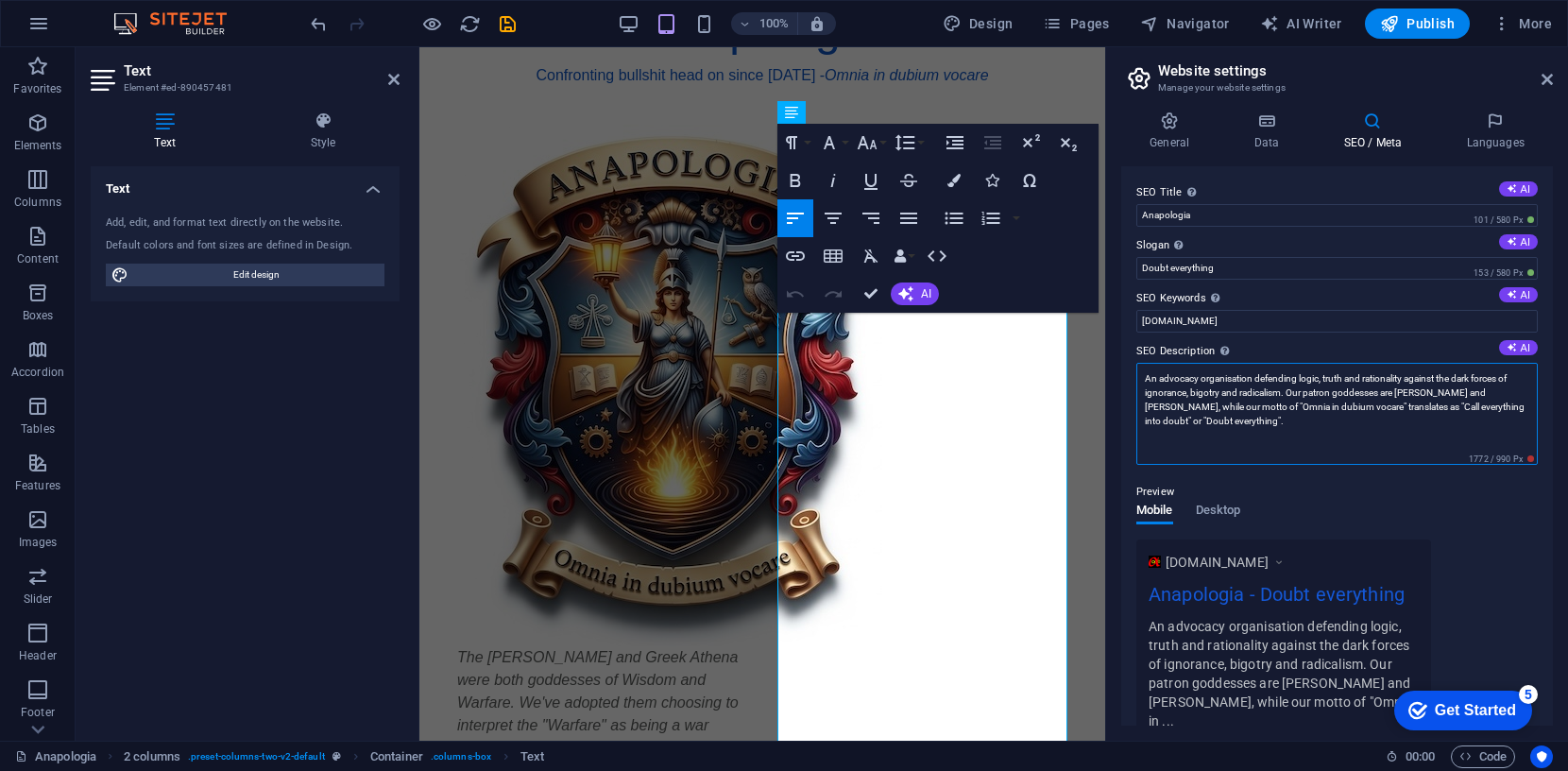
click at [1208, 448] on textarea "An advocacy organisation defending logic, truth and rationality against the dar…" at bounding box center [1336, 414] width 401 height 102
type textarea "An advocacy organisation defending logic, truth and rationality against the dar…"
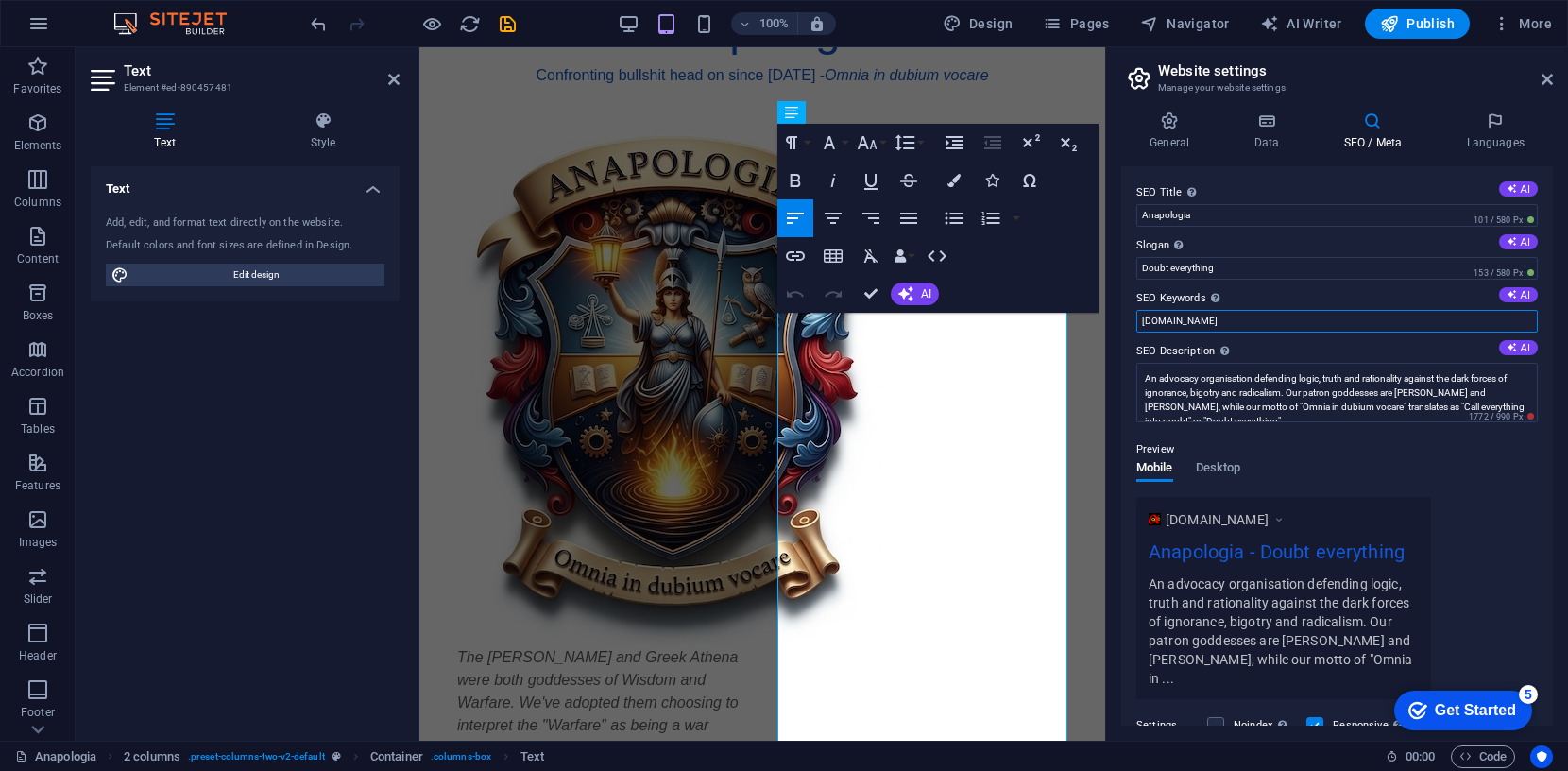
drag, startPoint x: 1217, startPoint y: 323, endPoint x: 1119, endPoint y: 321, distance: 98.0
click at [1119, 321] on div "General Data SEO / Meta Languages Website name [DOMAIN_NAME] Logo Drag files he…" at bounding box center [1337, 419] width 462 height 645
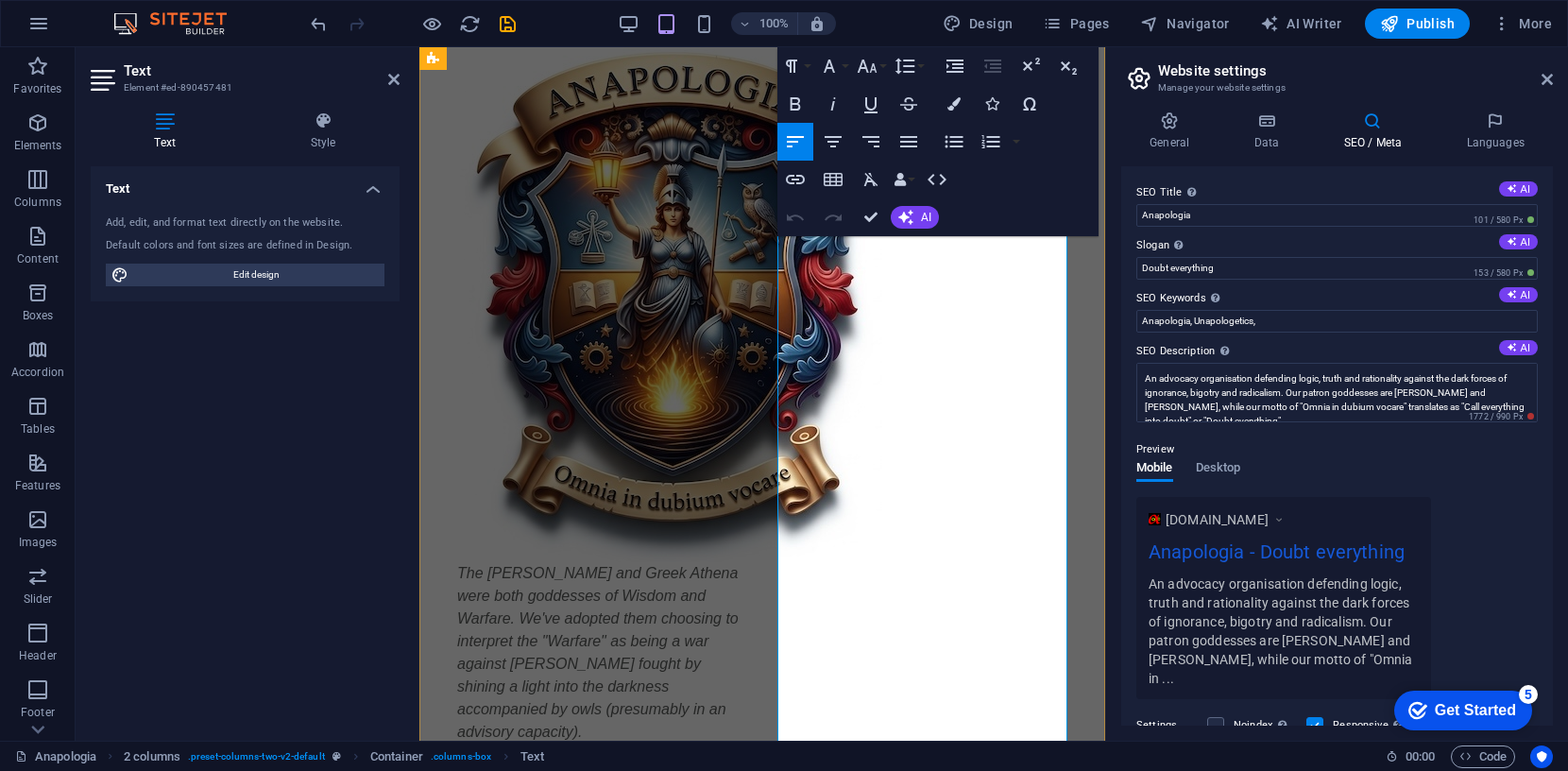
scroll to position [152, 0]
click at [1341, 321] on input "Anapologia, Unapologetics," at bounding box center [1336, 322] width 401 height 23
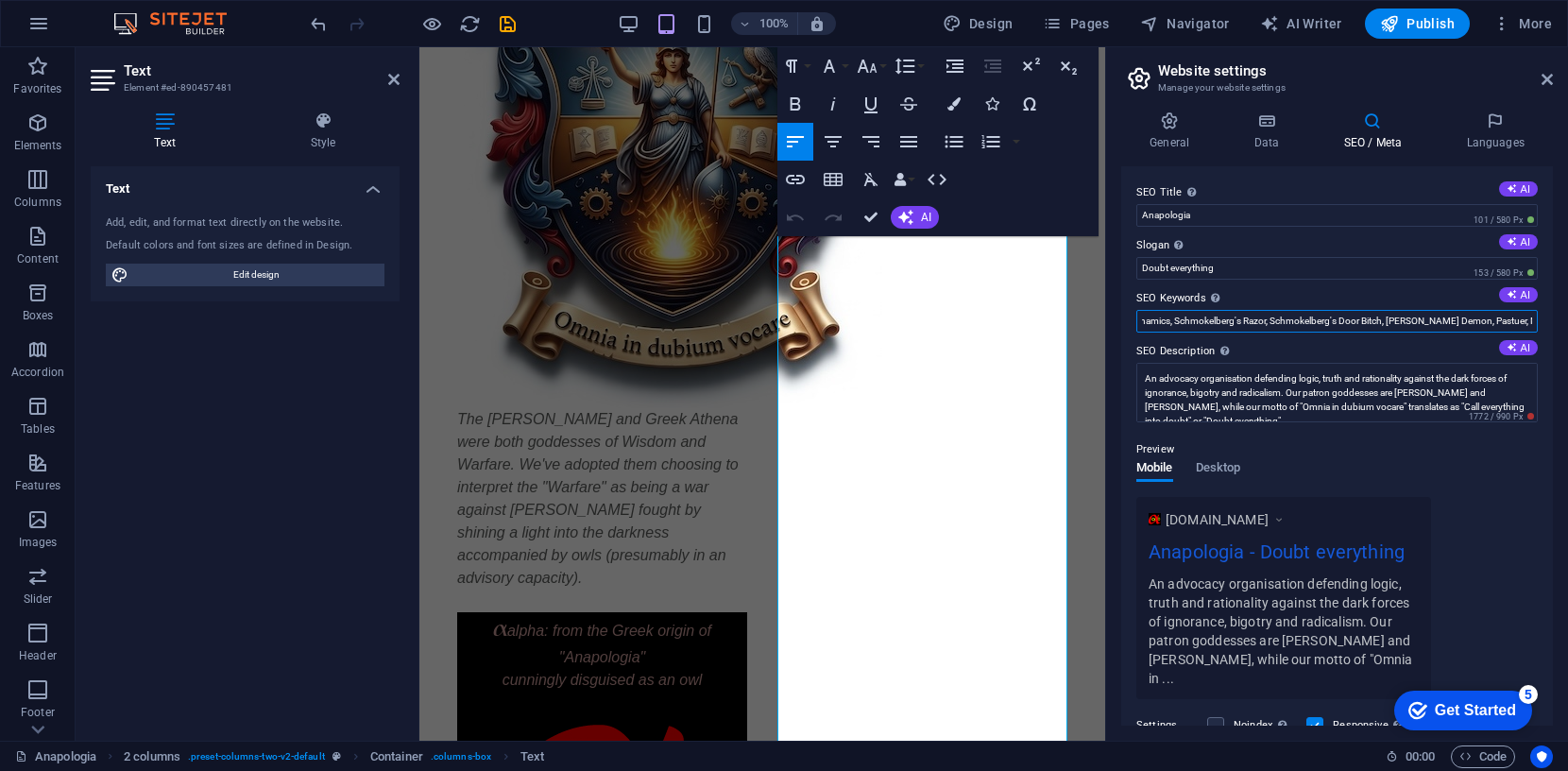
scroll to position [0, 251]
click at [1534, 322] on input "Anapologia, Unapologetics, evolution, abiogenesis, thermodynamics, Schmokelberg…" at bounding box center [1336, 322] width 401 height 23
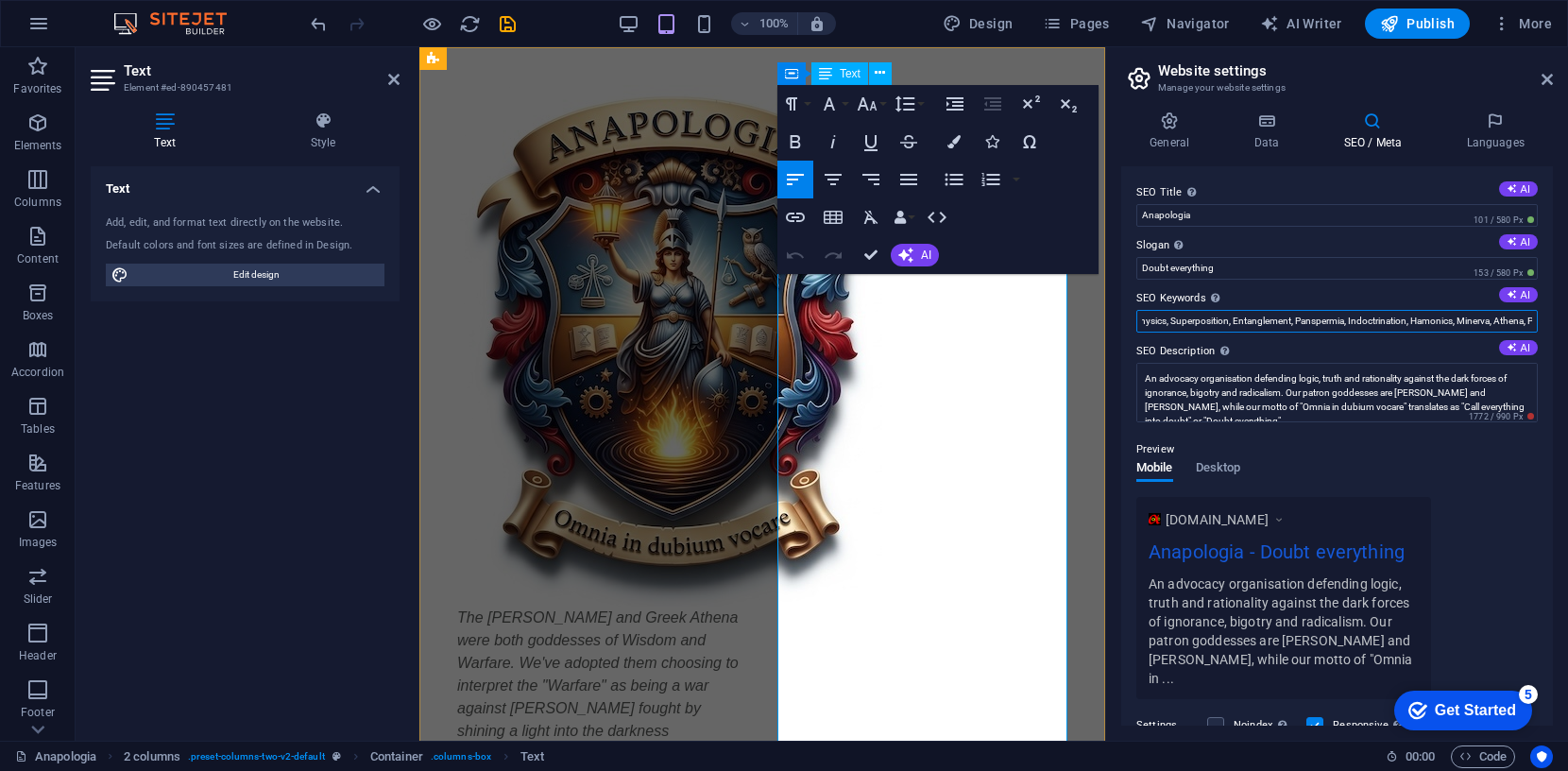
scroll to position [0, 820]
type input "Anapologia, Unapologetics, evolution, abiogenesis, thermodynamics, Schmokelberg…"
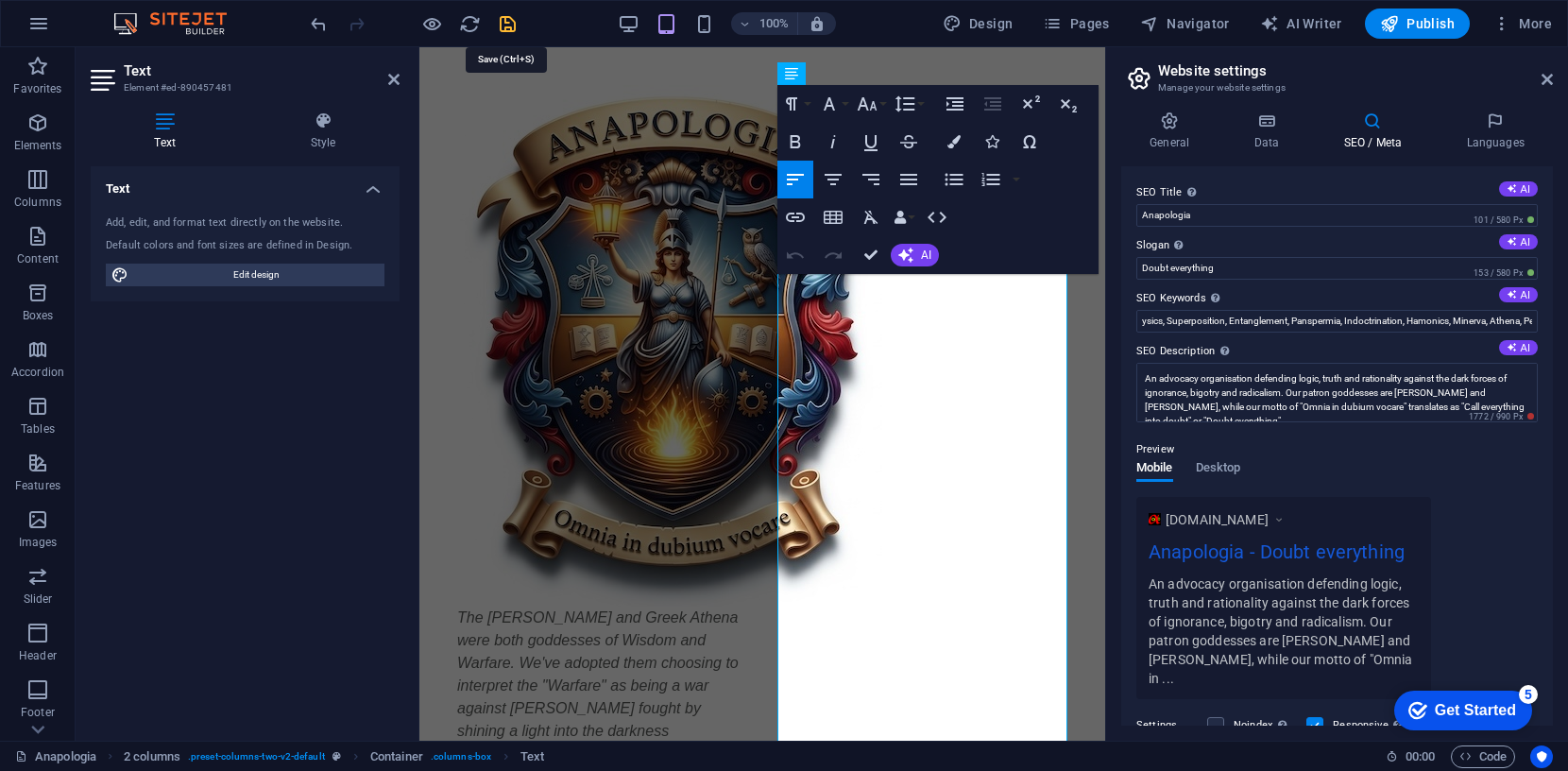
scroll to position [0, 0]
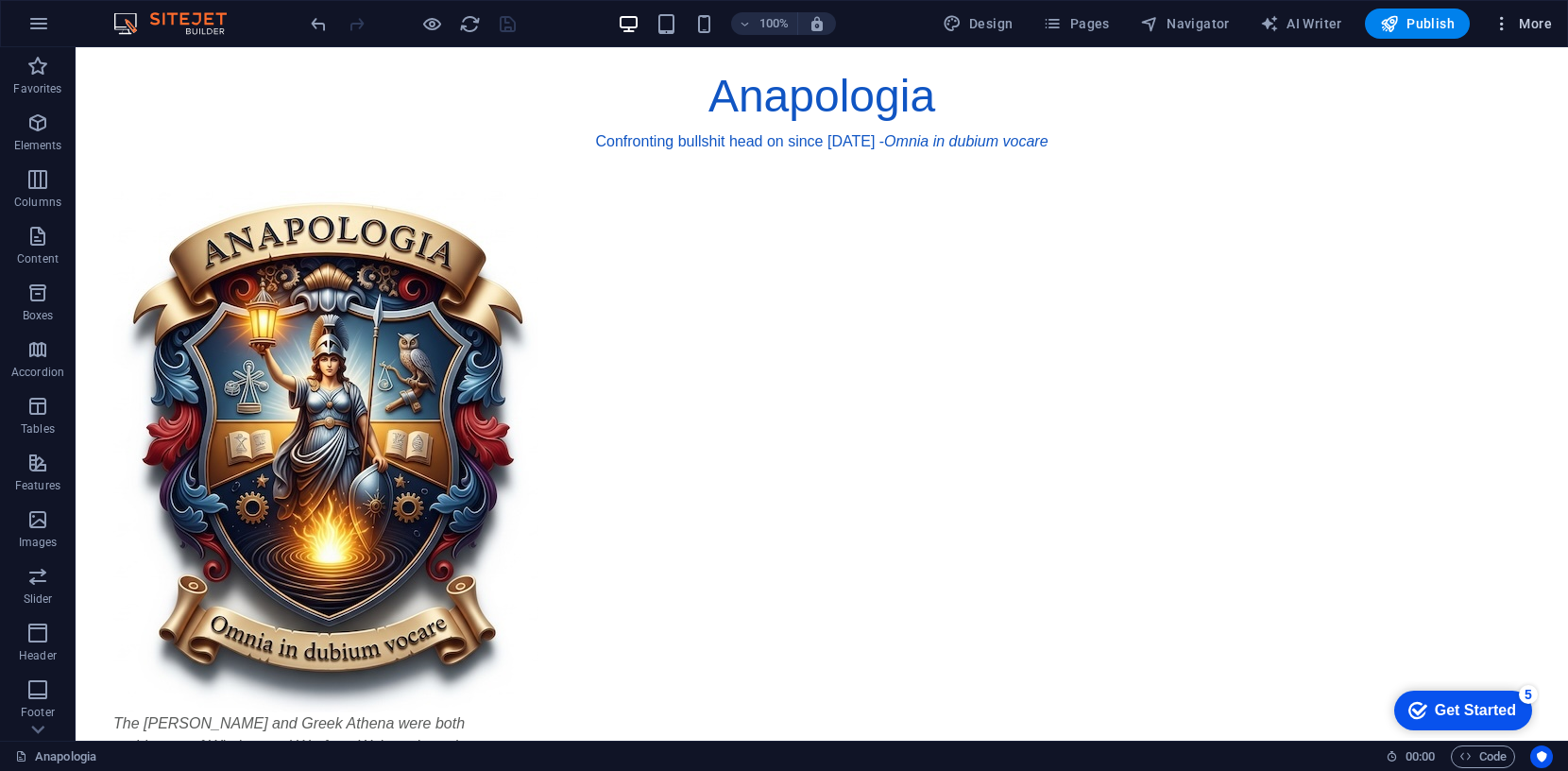
click at [1525, 16] on span "More" at bounding box center [1522, 24] width 59 height 19
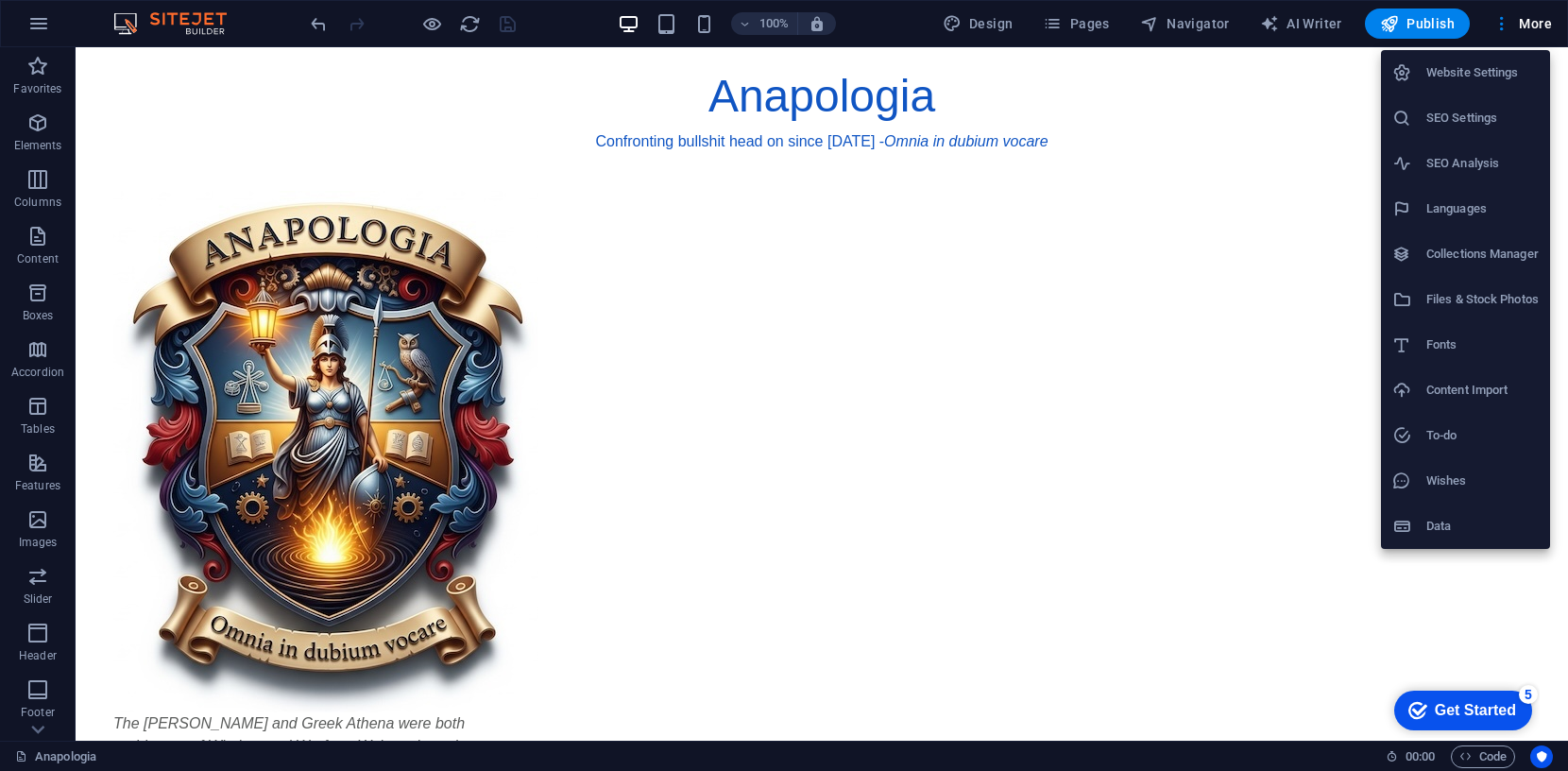
click at [1463, 116] on h6 "SEO Settings" at bounding box center [1482, 119] width 112 height 23
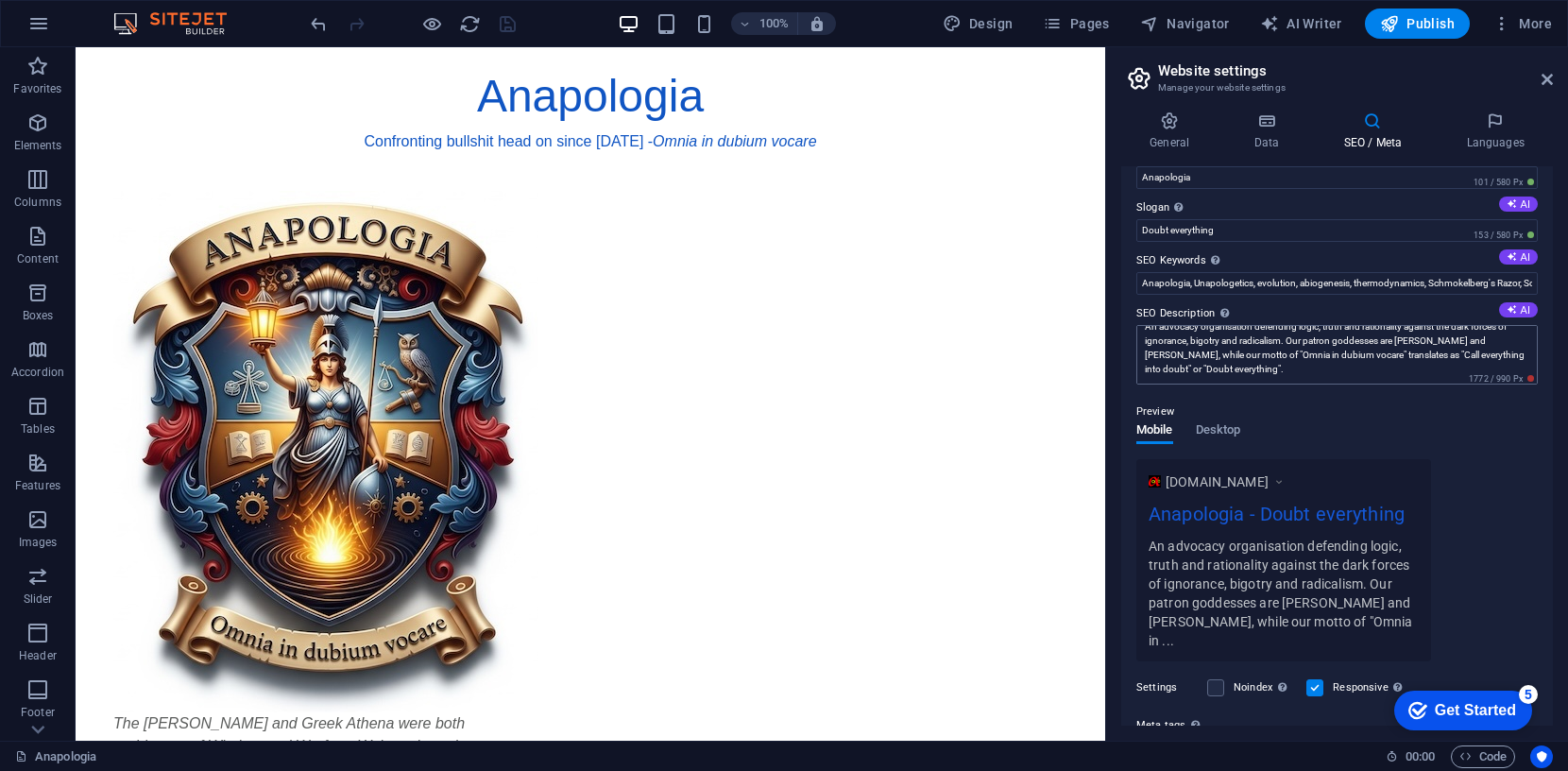
scroll to position [57, 0]
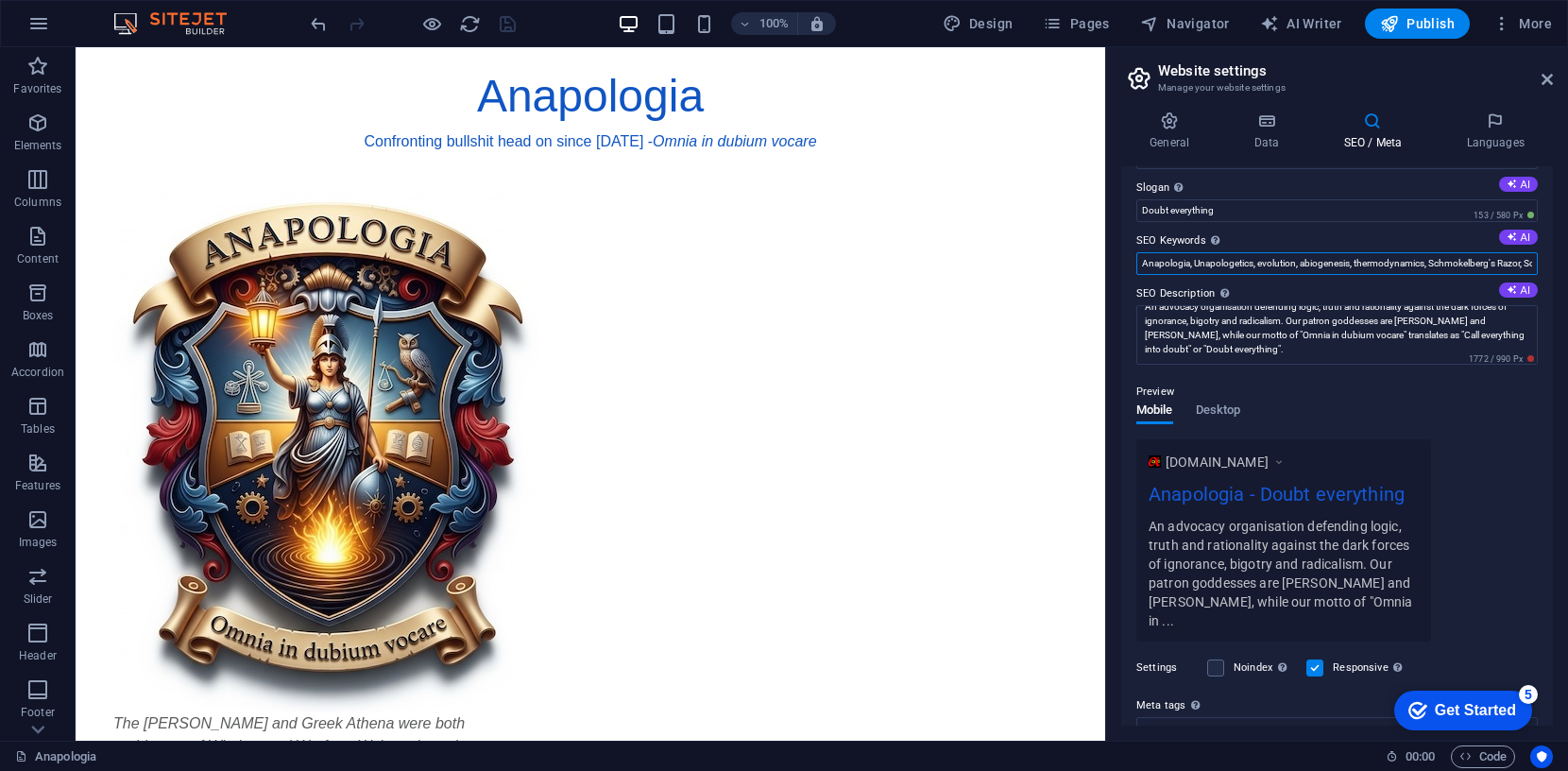
click at [1257, 264] on input "Anapologia, Unapologetics, evolution, abiogenesis, thermodynamics, Schmokelberg…" at bounding box center [1336, 263] width 401 height 23
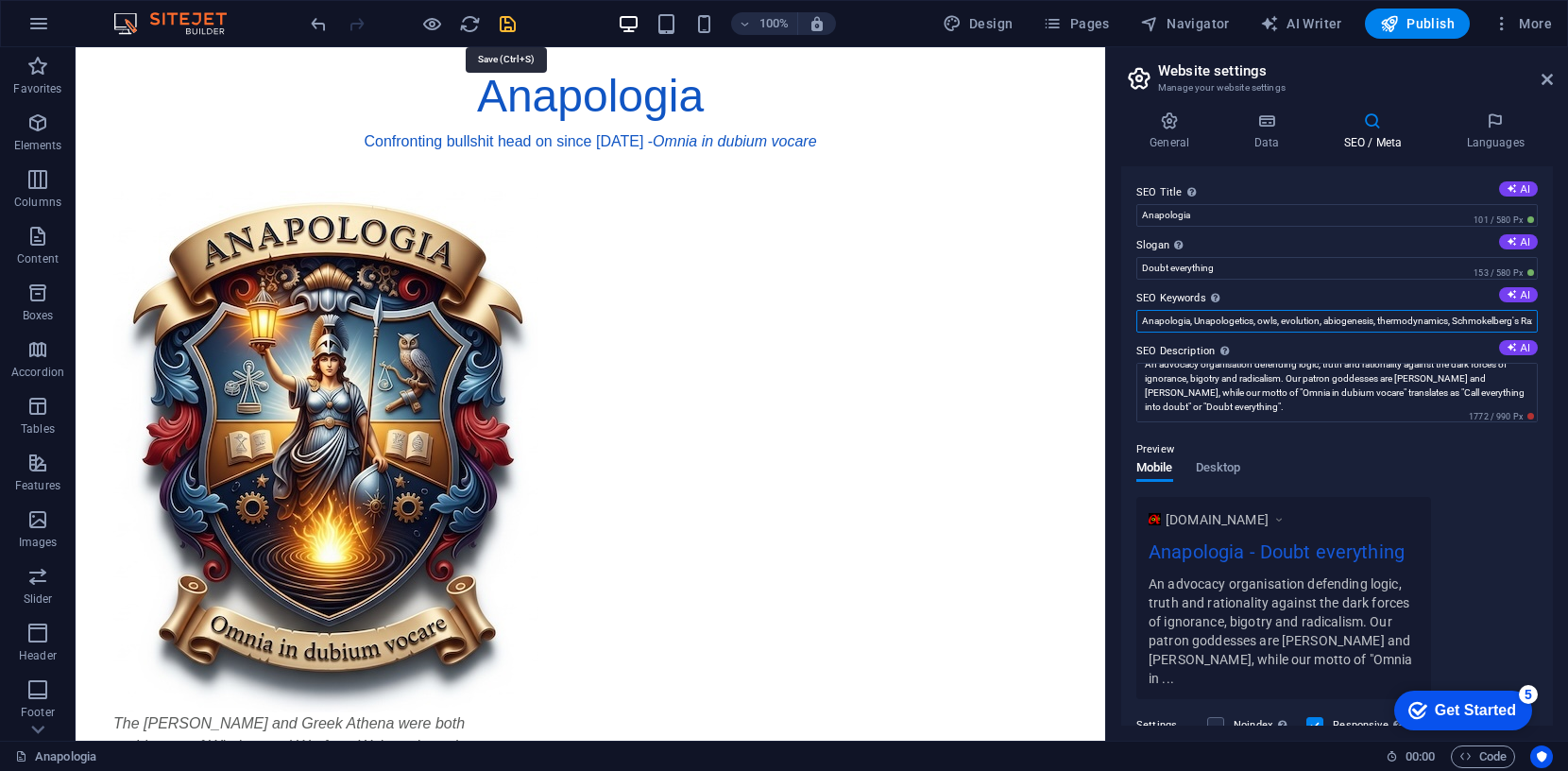
type input "Anapologia, Unapologetics, owls, evolution, abiogenesis, thermodynamics, Schmok…"
click at [502, 18] on icon "save" at bounding box center [507, 24] width 22 height 22
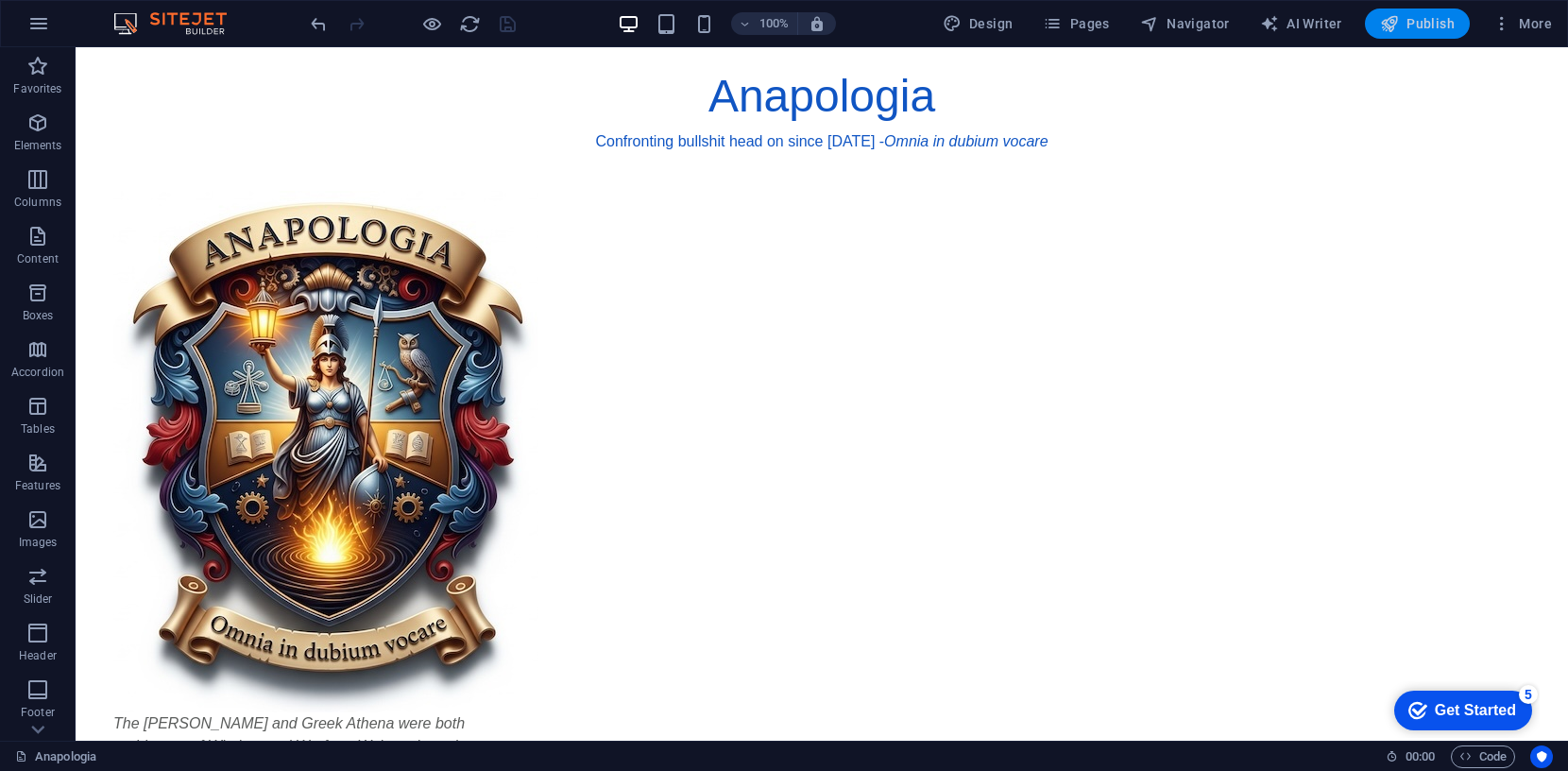
click at [1405, 22] on span "Publish" at bounding box center [1418, 24] width 75 height 19
